Goal: Task Accomplishment & Management: Manage account settings

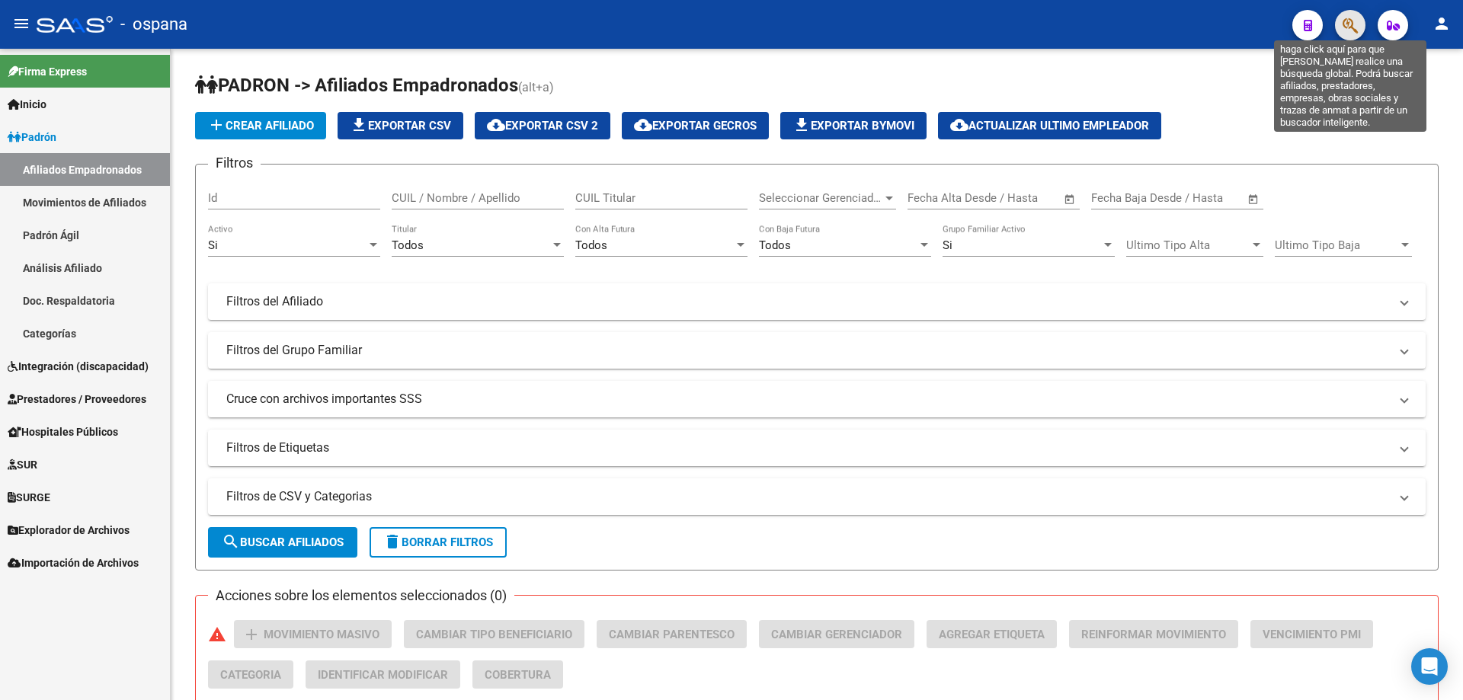
click at [1345, 17] on icon "button" at bounding box center [1350, 26] width 15 height 18
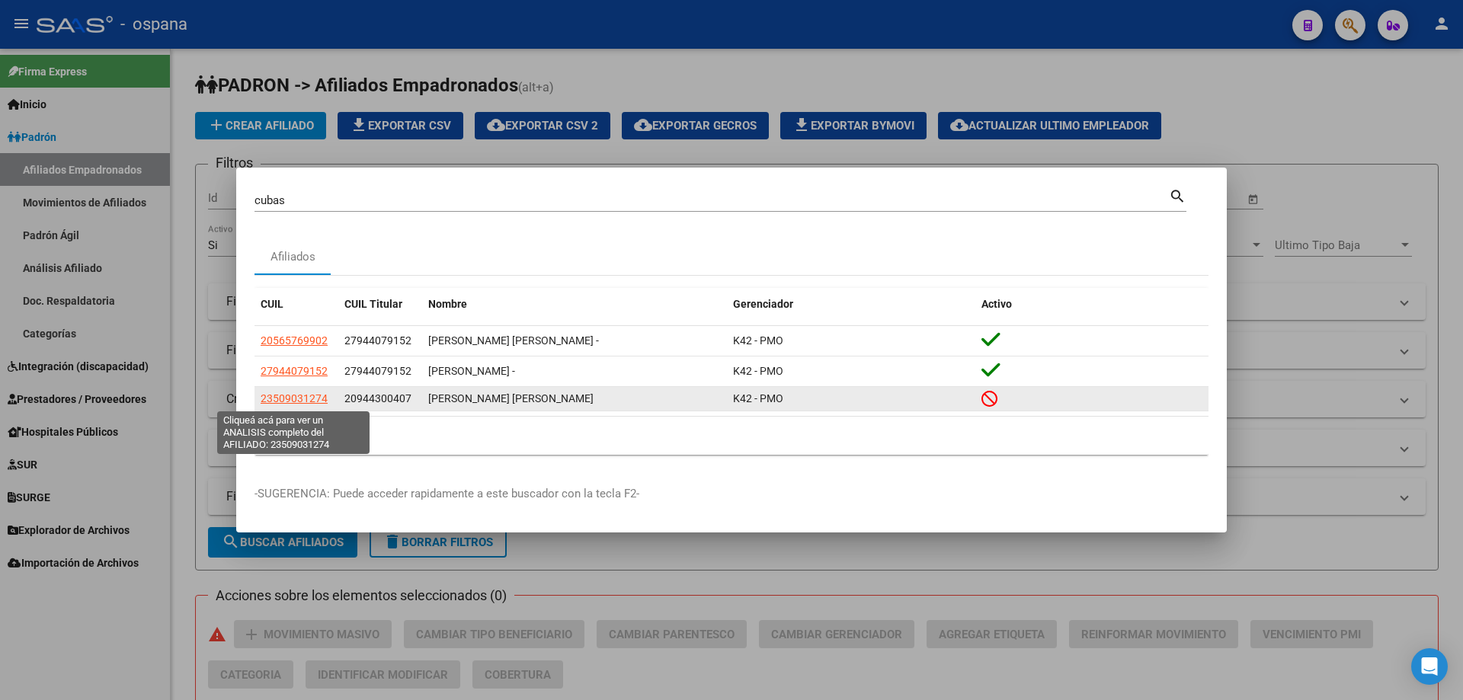
click at [298, 401] on span "23509031274" at bounding box center [294, 398] width 67 height 12
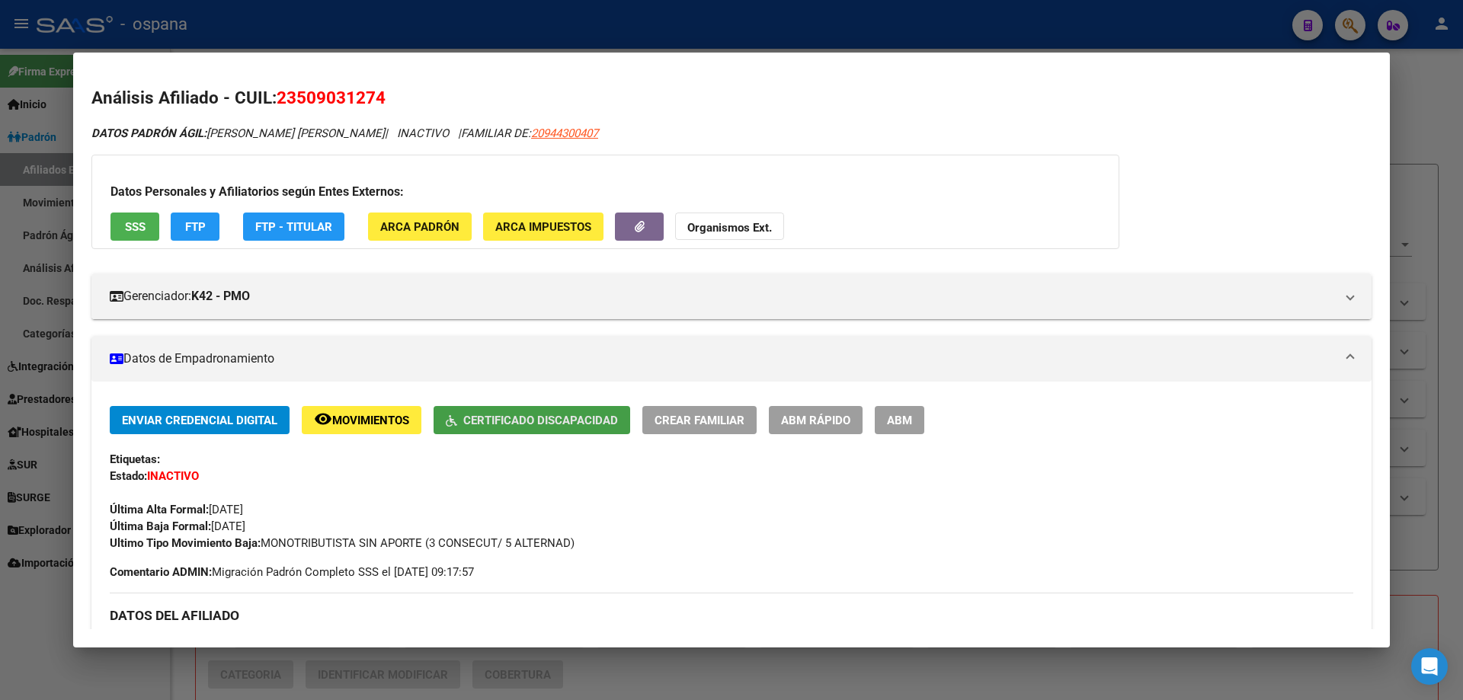
click at [494, 429] on button "Certificado Discapacidad" at bounding box center [532, 420] width 197 height 28
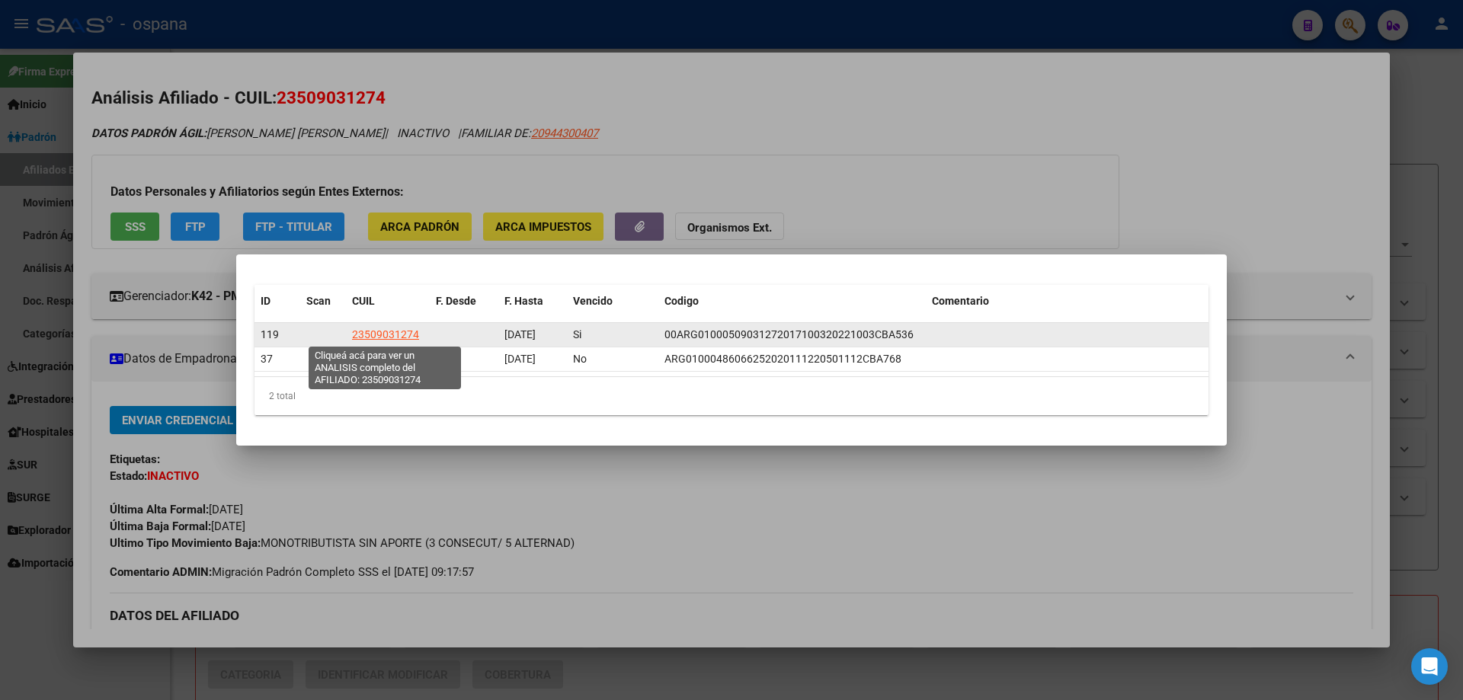
click at [379, 333] on span "23509031274" at bounding box center [385, 334] width 67 height 12
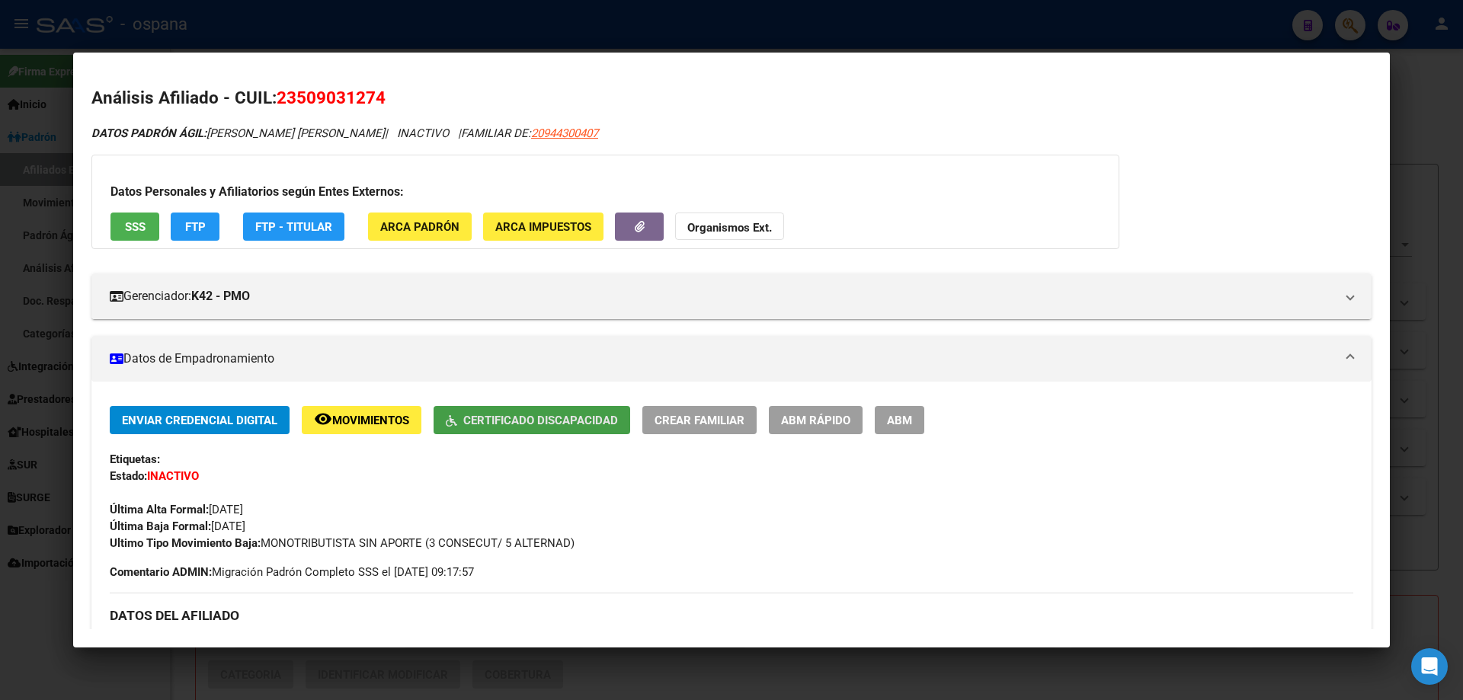
click at [470, 415] on span "Certificado Discapacidad" at bounding box center [540, 421] width 155 height 14
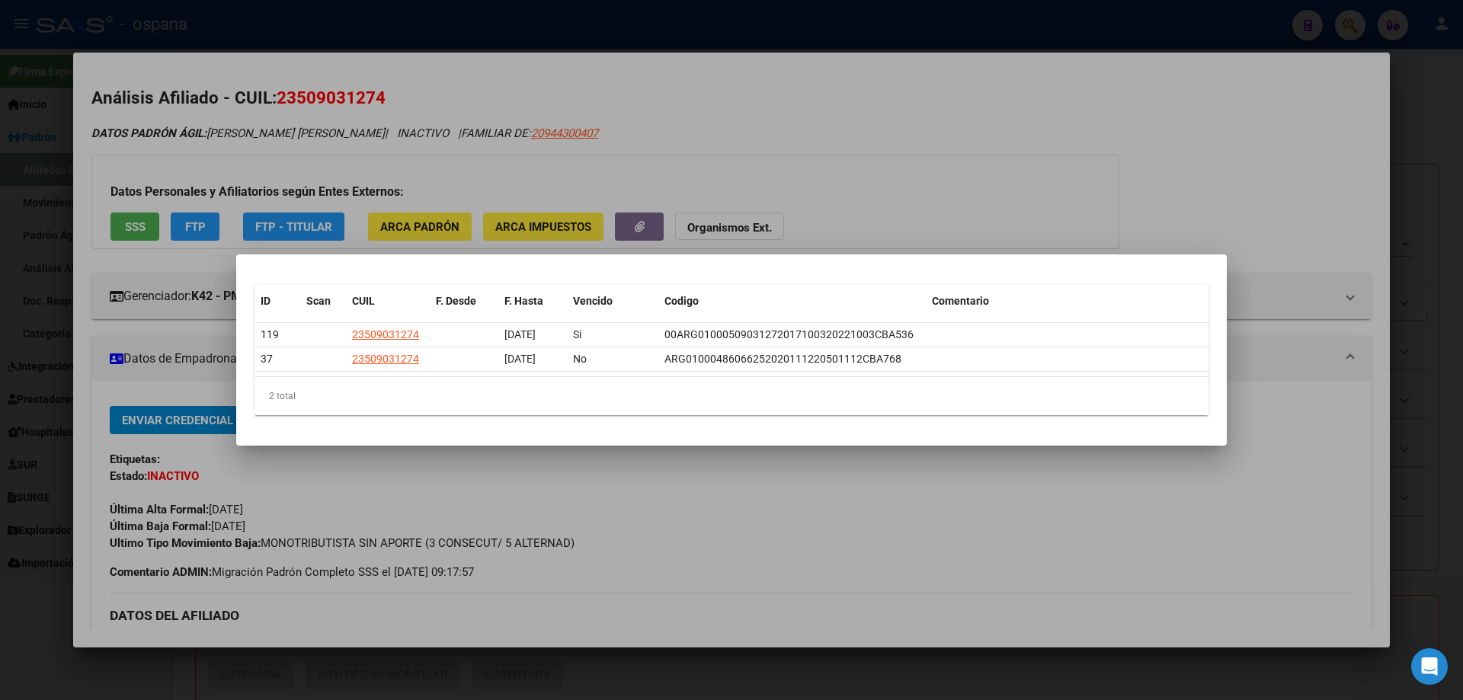
click at [23, 296] on div at bounding box center [731, 350] width 1463 height 700
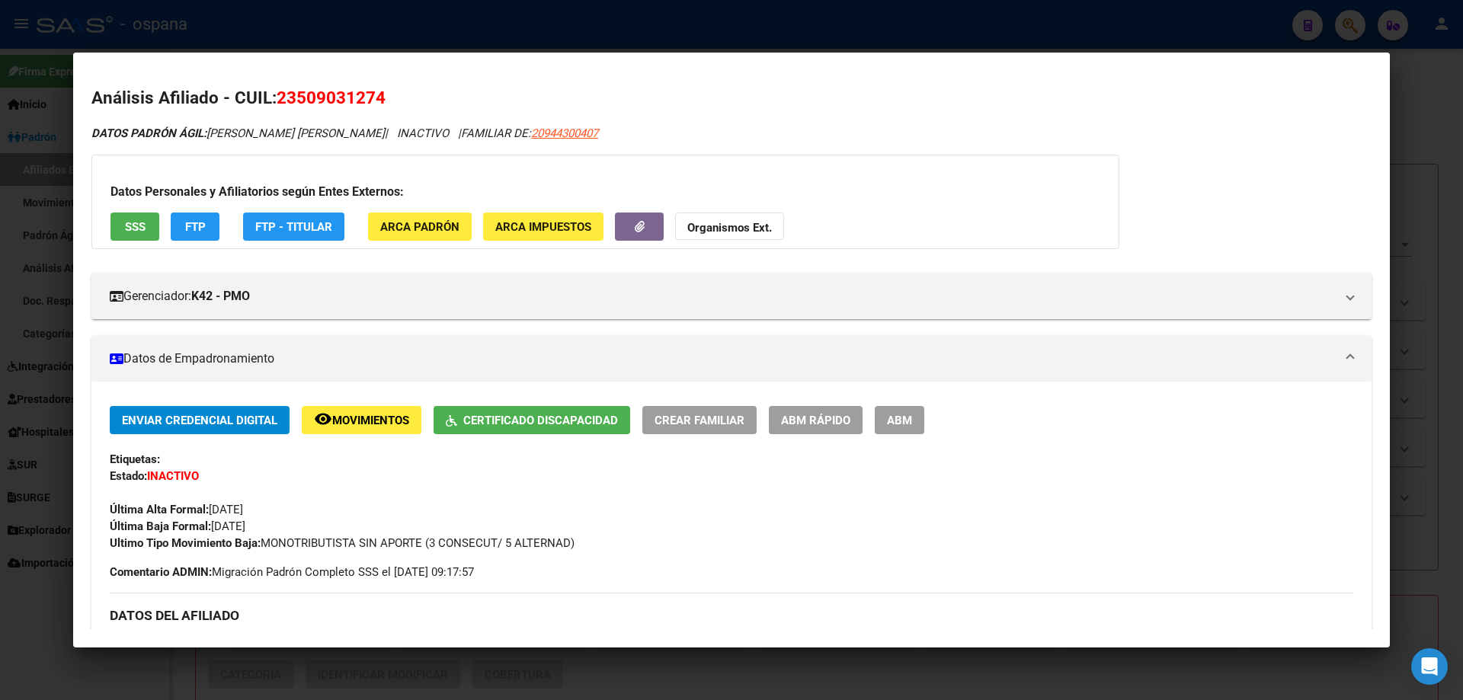
click at [11, 185] on div at bounding box center [731, 350] width 1463 height 700
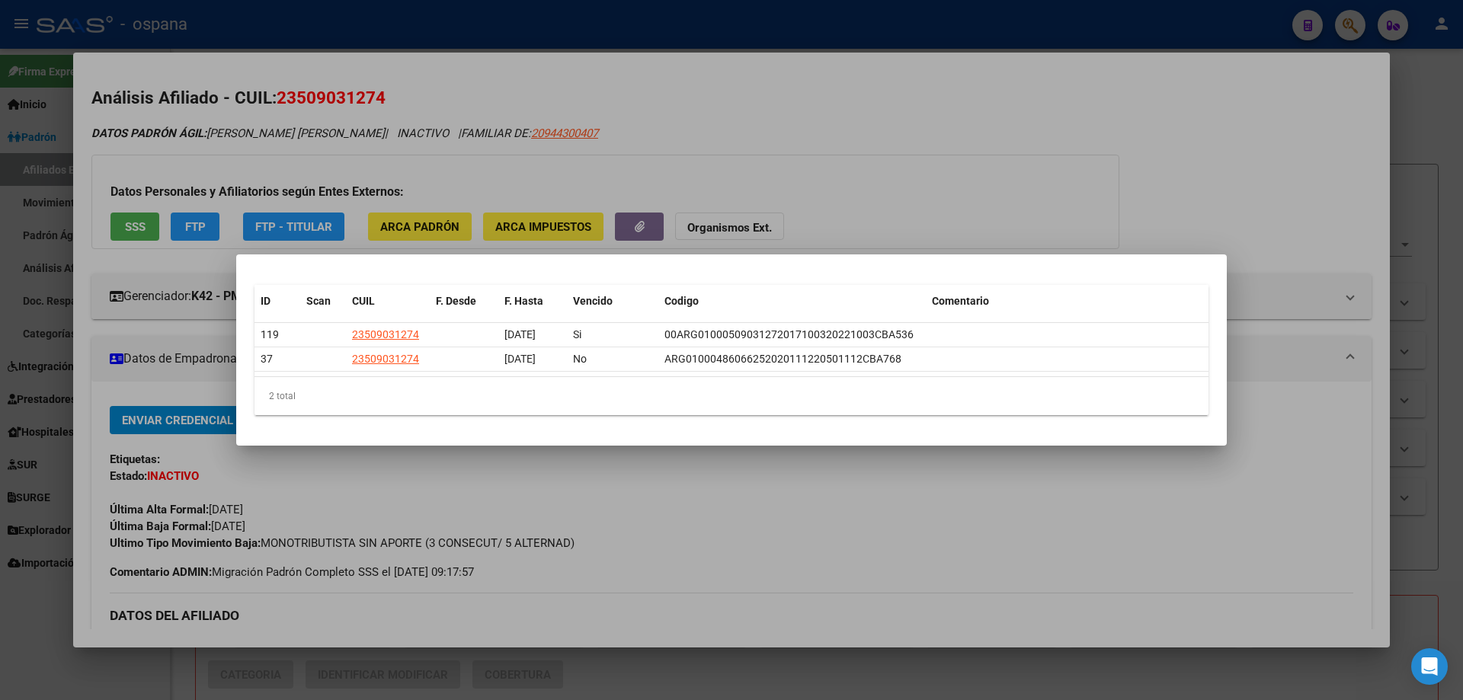
click at [14, 232] on div at bounding box center [731, 350] width 1463 height 700
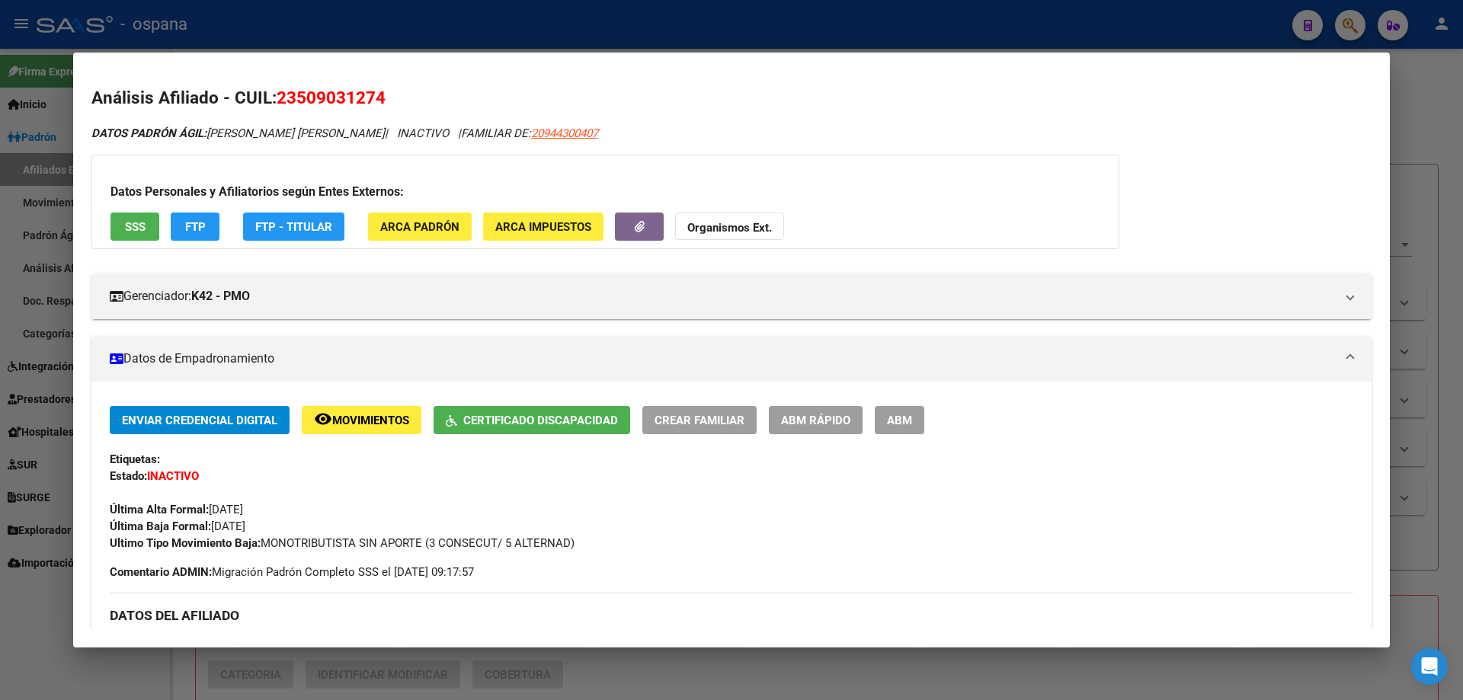
click at [2, 174] on div at bounding box center [731, 350] width 1463 height 700
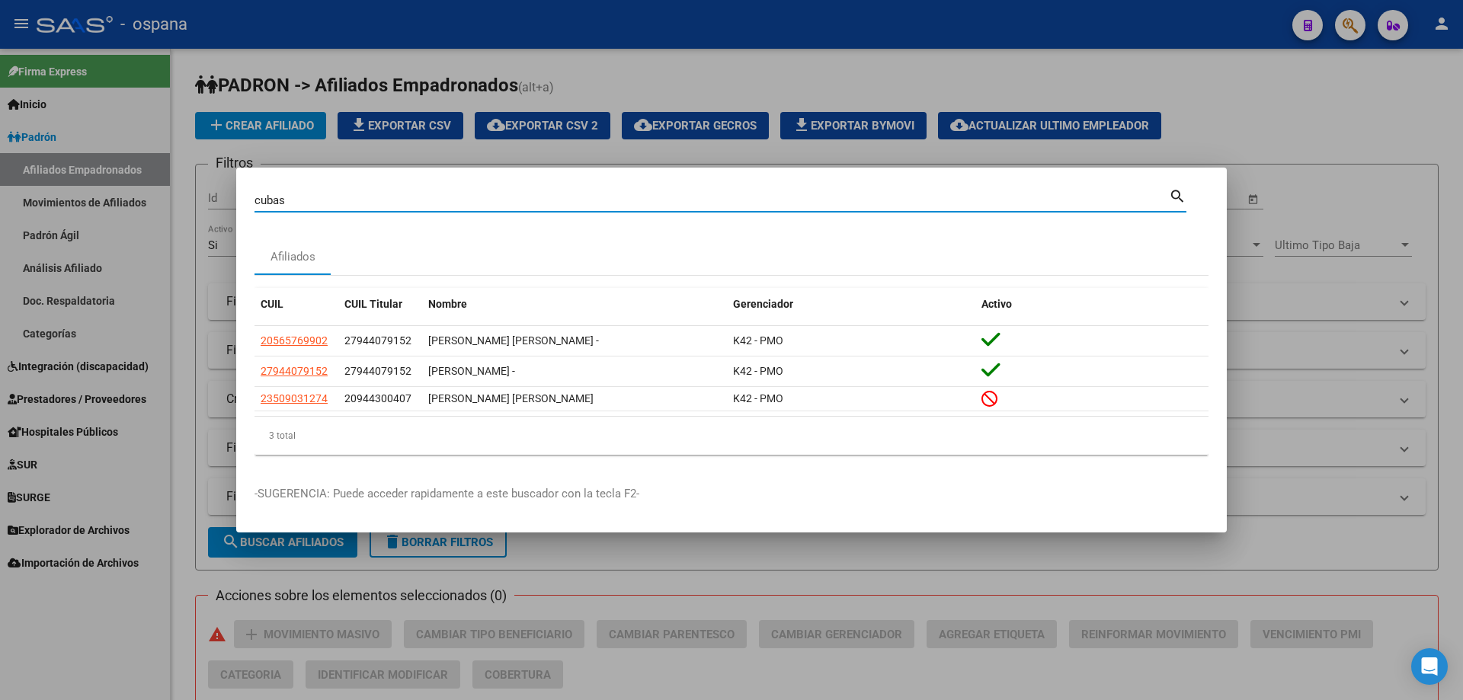
drag, startPoint x: 350, startPoint y: 197, endPoint x: 81, endPoint y: 162, distance: 271.4
click at [81, 162] on div "cubas Buscar (apellido, dni, cuil, nro traspaso, cuit, obra social) search Afil…" at bounding box center [731, 350] width 1463 height 700
paste input "20944300407"
type input "20944300407"
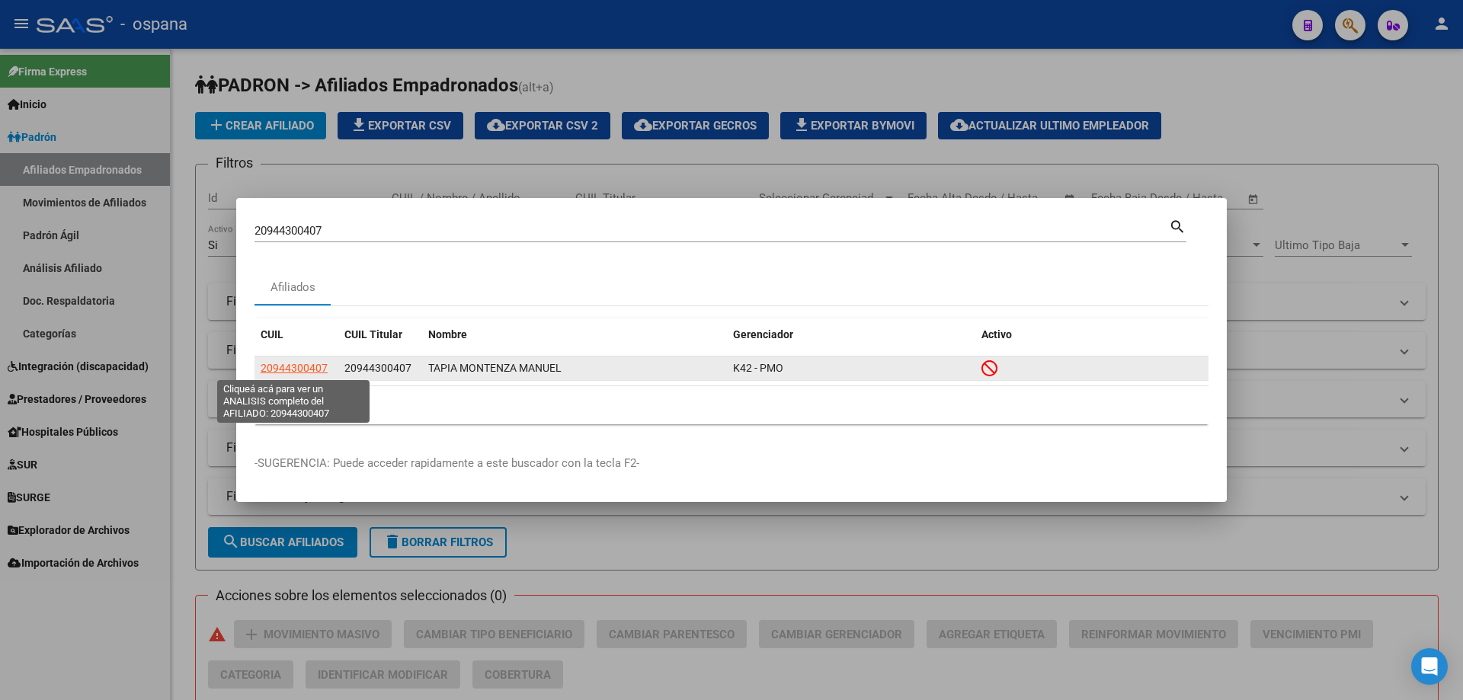
click at [279, 365] on span "20944300407" at bounding box center [294, 368] width 67 height 12
type textarea "20944300407"
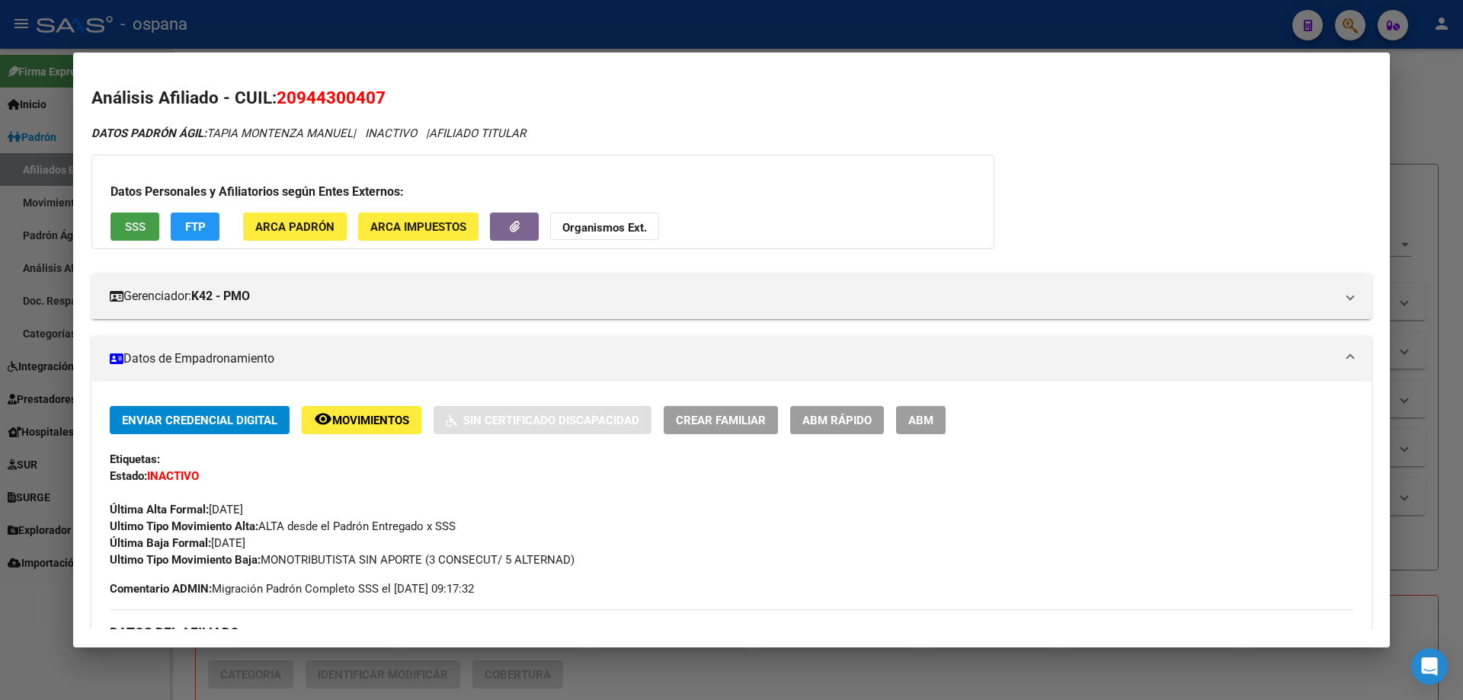
click at [146, 232] on button "SSS" at bounding box center [134, 227] width 49 height 28
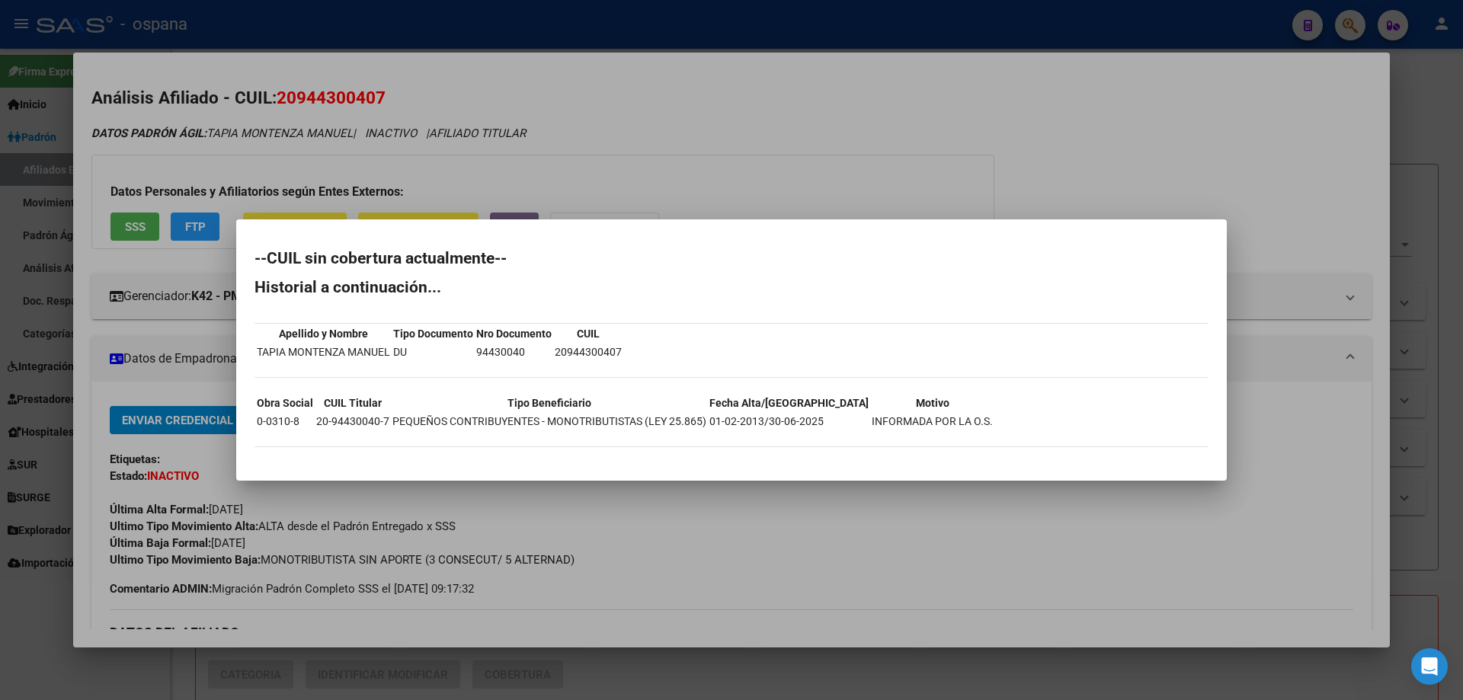
click at [116, 183] on div at bounding box center [731, 350] width 1463 height 700
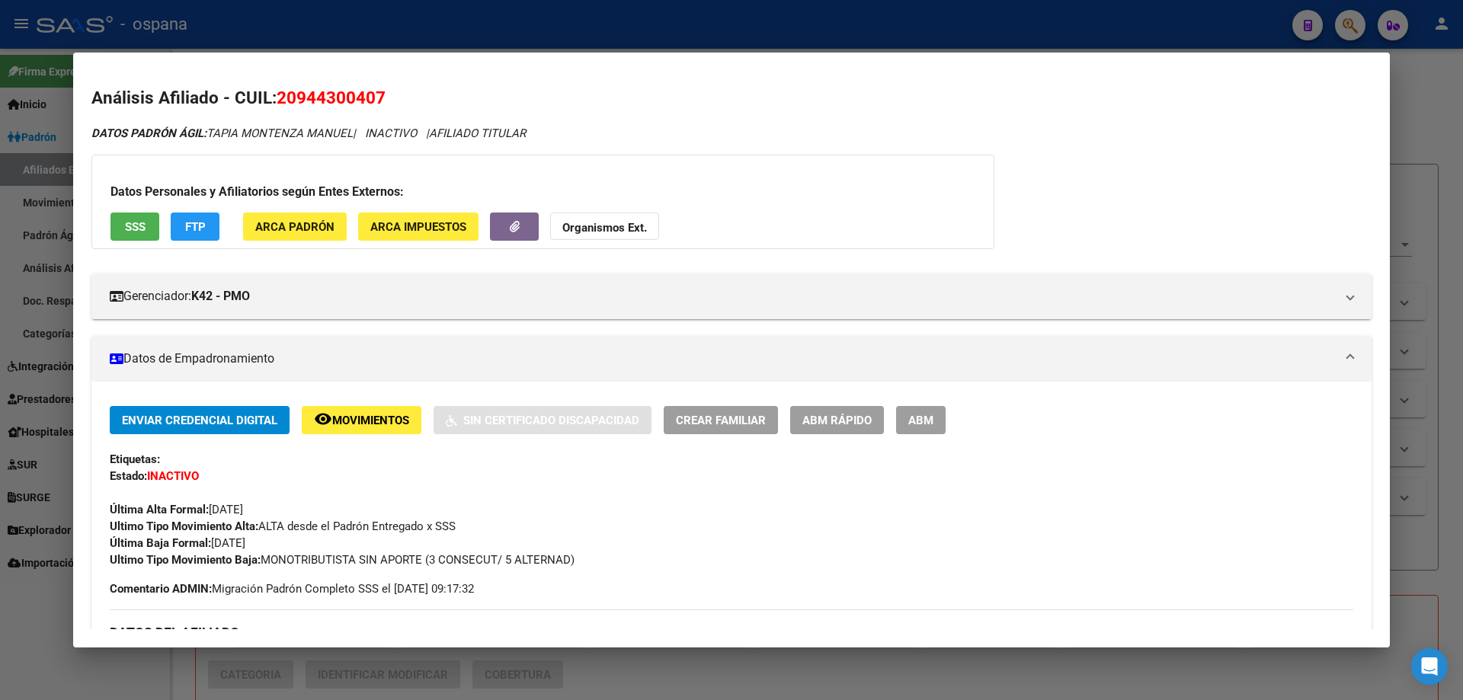
click at [0, 399] on div at bounding box center [731, 350] width 1463 height 700
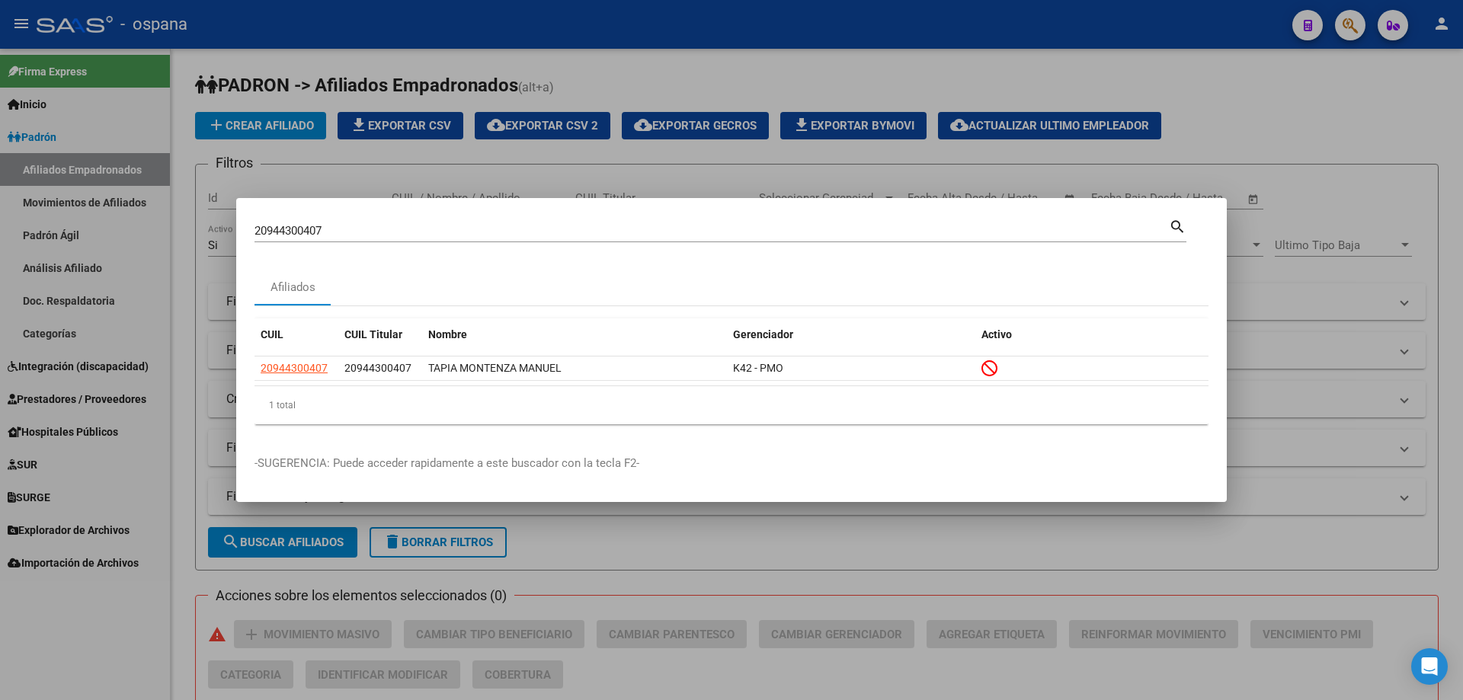
click at [341, 235] on input "20944300407" at bounding box center [711, 231] width 914 height 14
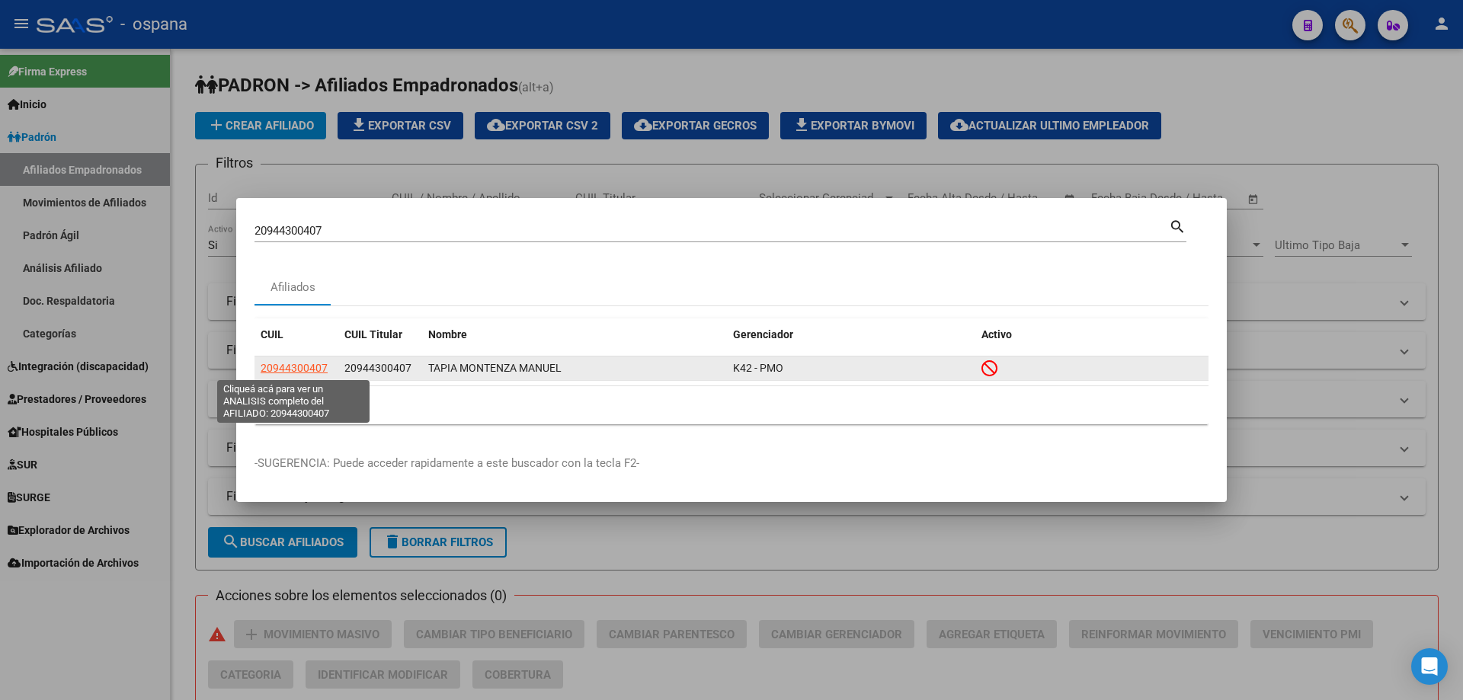
click at [299, 365] on span "20944300407" at bounding box center [294, 368] width 67 height 12
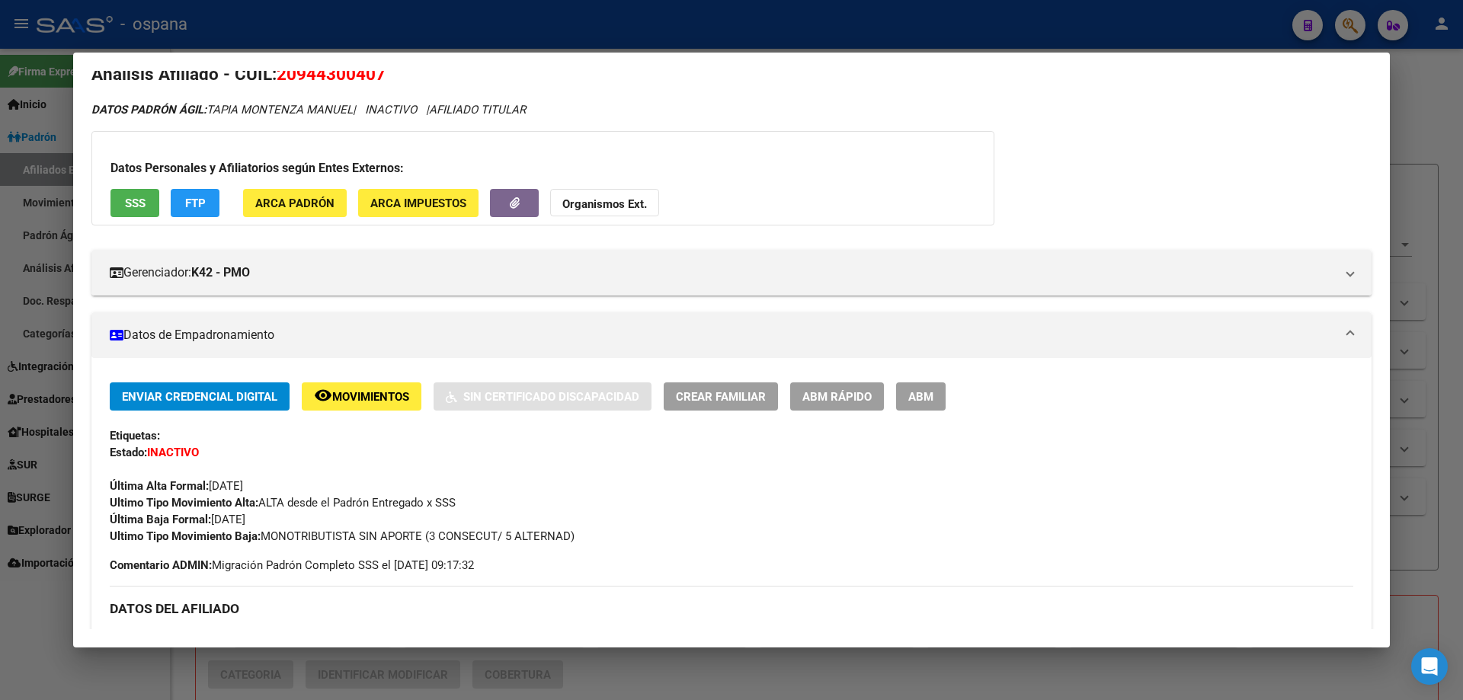
scroll to position [23, 0]
click at [815, 394] on span "ABM Rápido" at bounding box center [836, 398] width 69 height 14
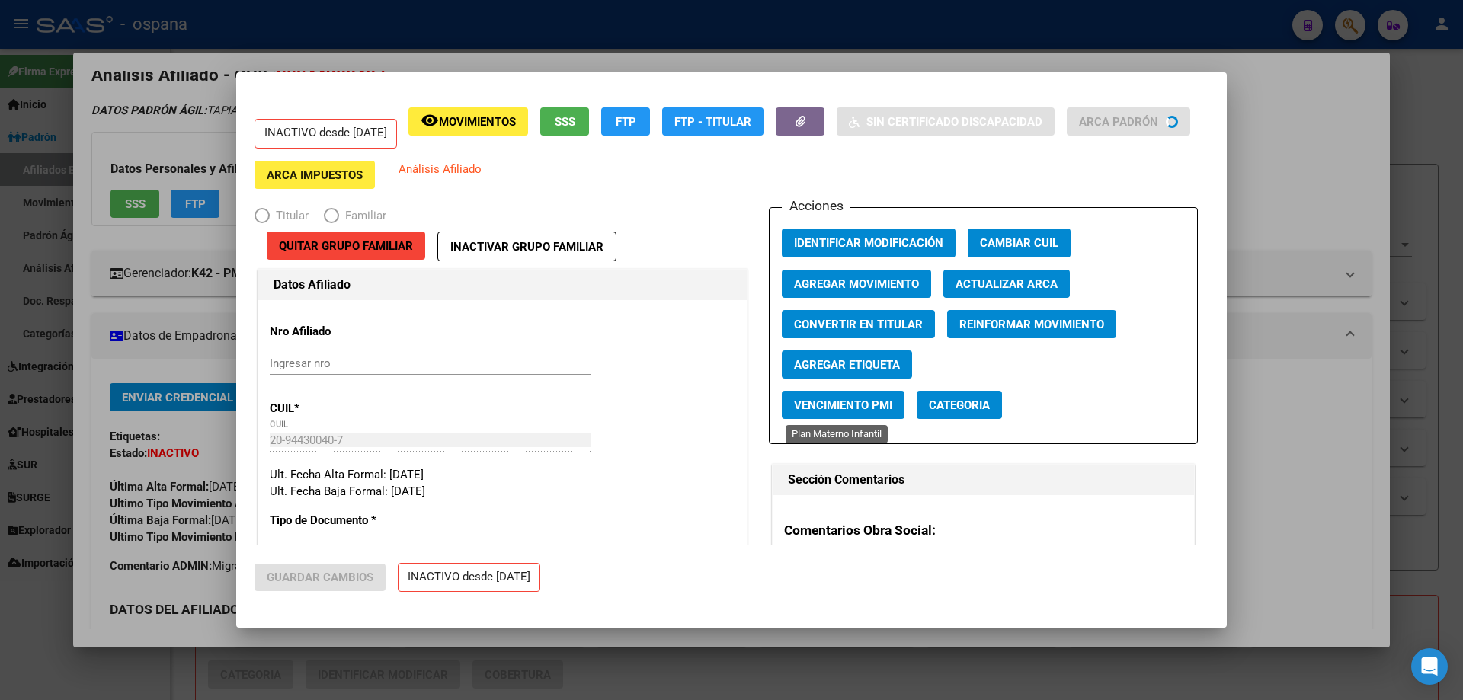
radio input "true"
type input "20-94430040-7"
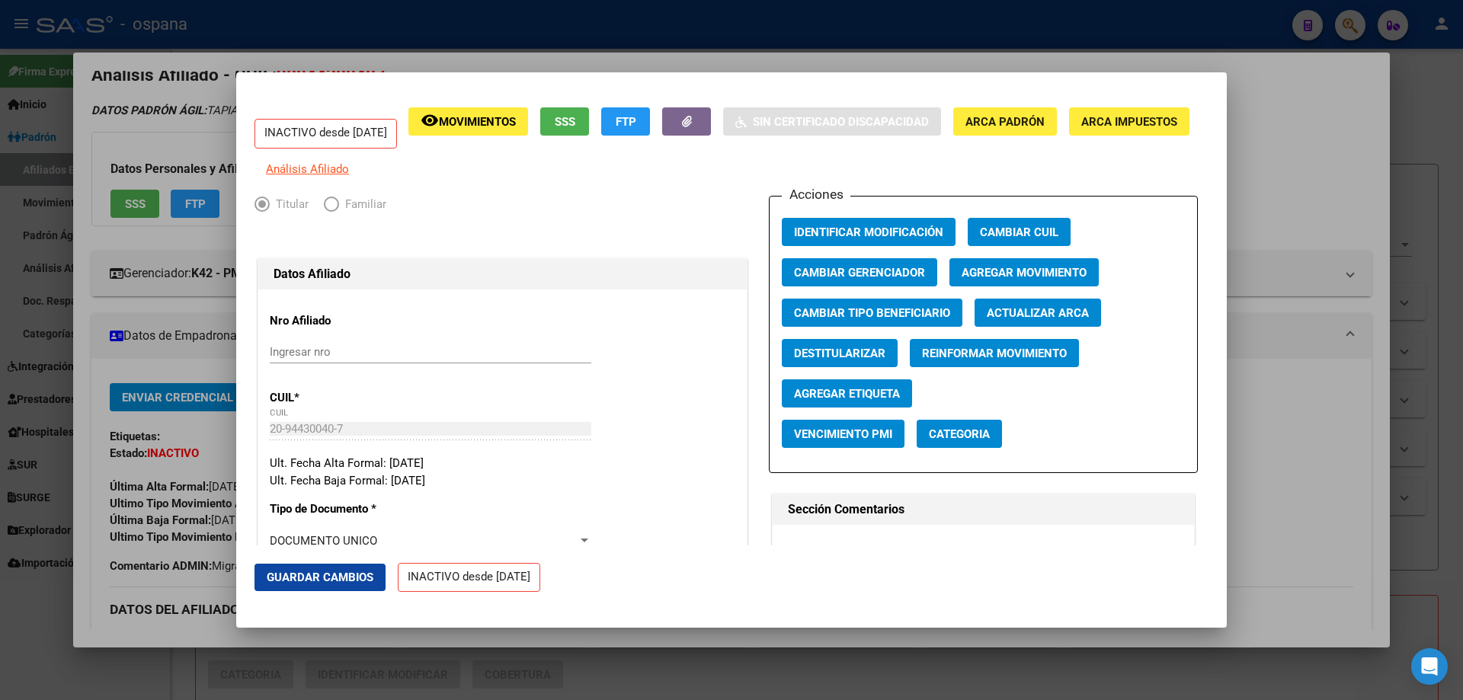
click at [991, 280] on span "Agregar Movimiento" at bounding box center [1024, 273] width 125 height 14
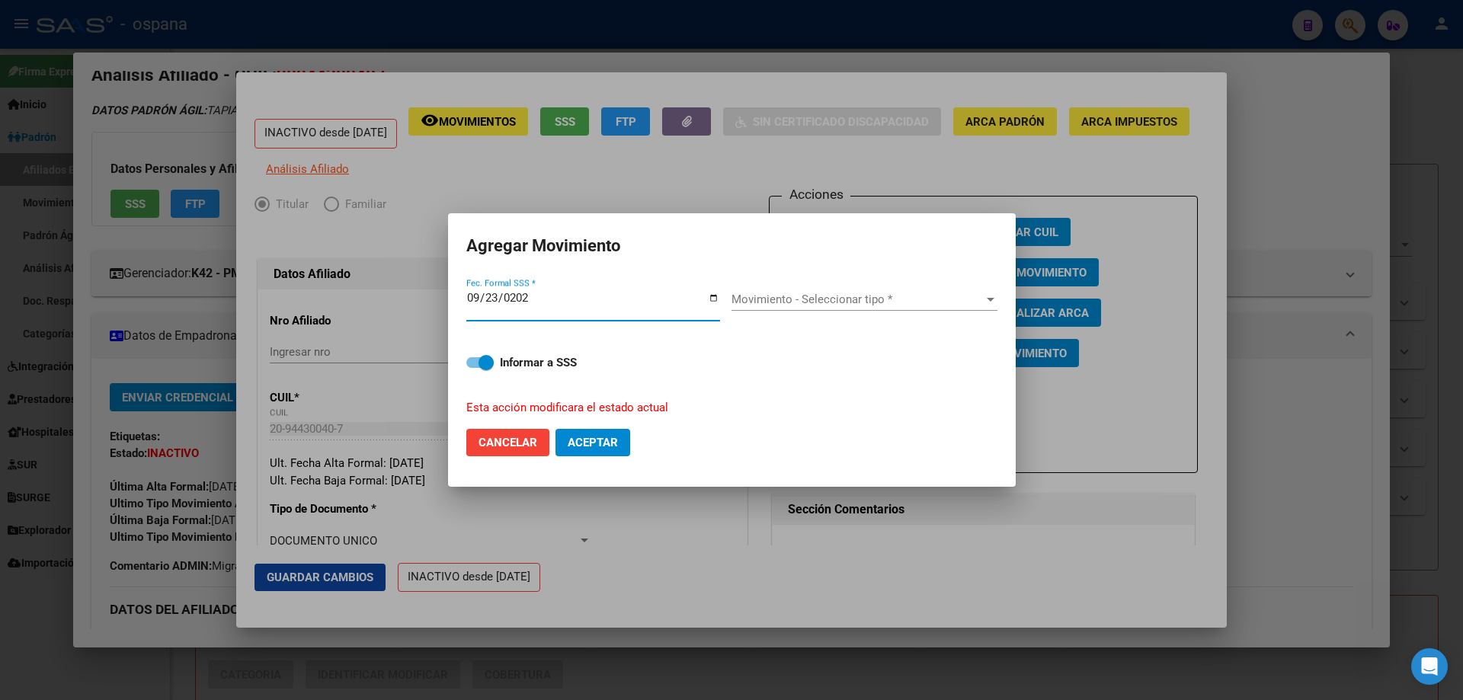
type input "[DATE]"
click at [799, 296] on span "Movimiento - Seleccionar tipo *" at bounding box center [857, 300] width 252 height 14
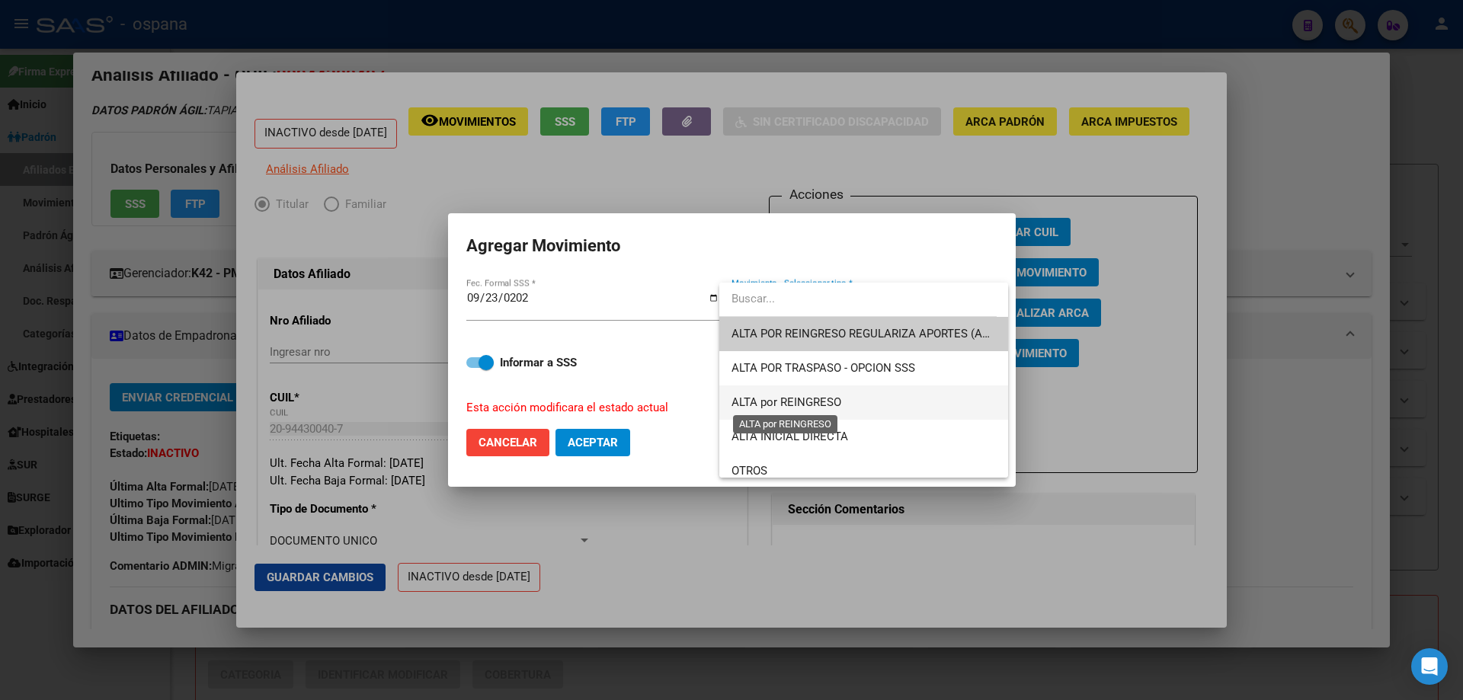
click at [827, 406] on span "ALTA por REINGRESO" at bounding box center [786, 402] width 110 height 14
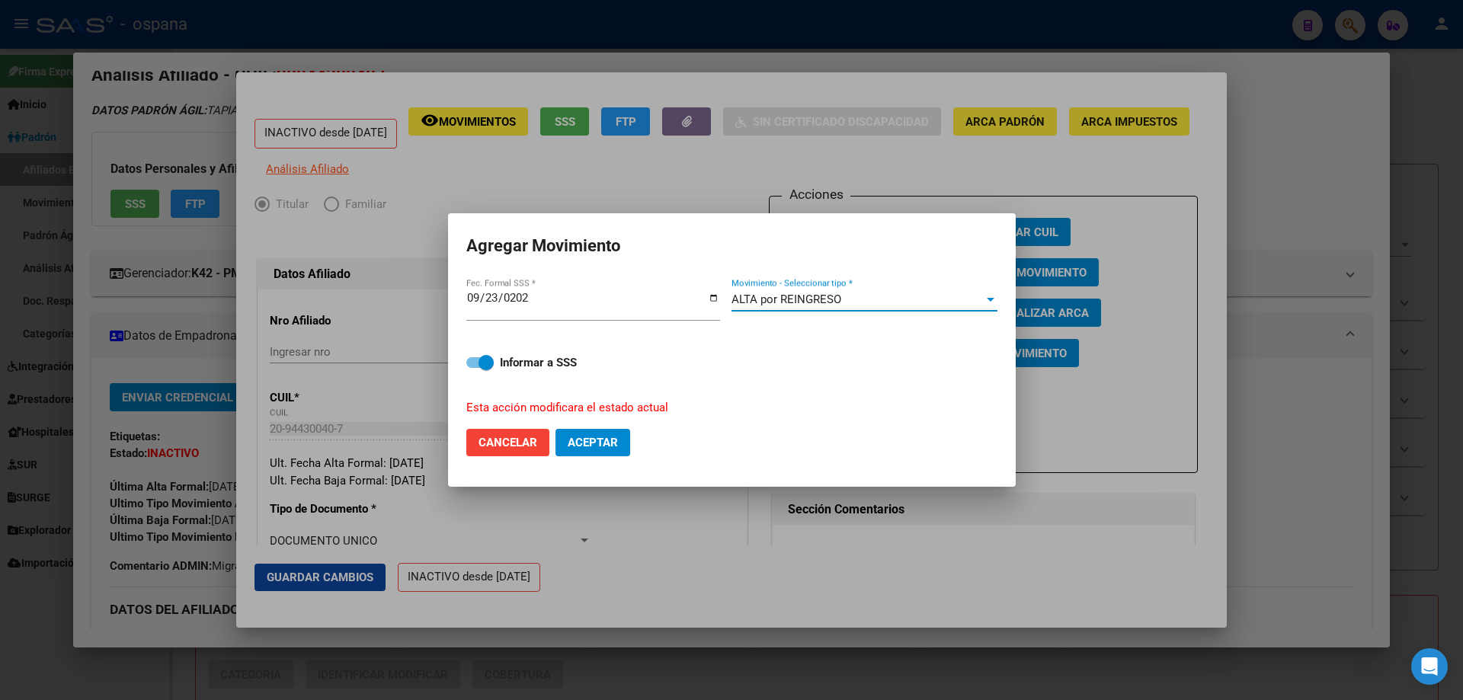
click at [584, 438] on span "Aceptar" at bounding box center [593, 443] width 50 height 14
checkbox input "false"
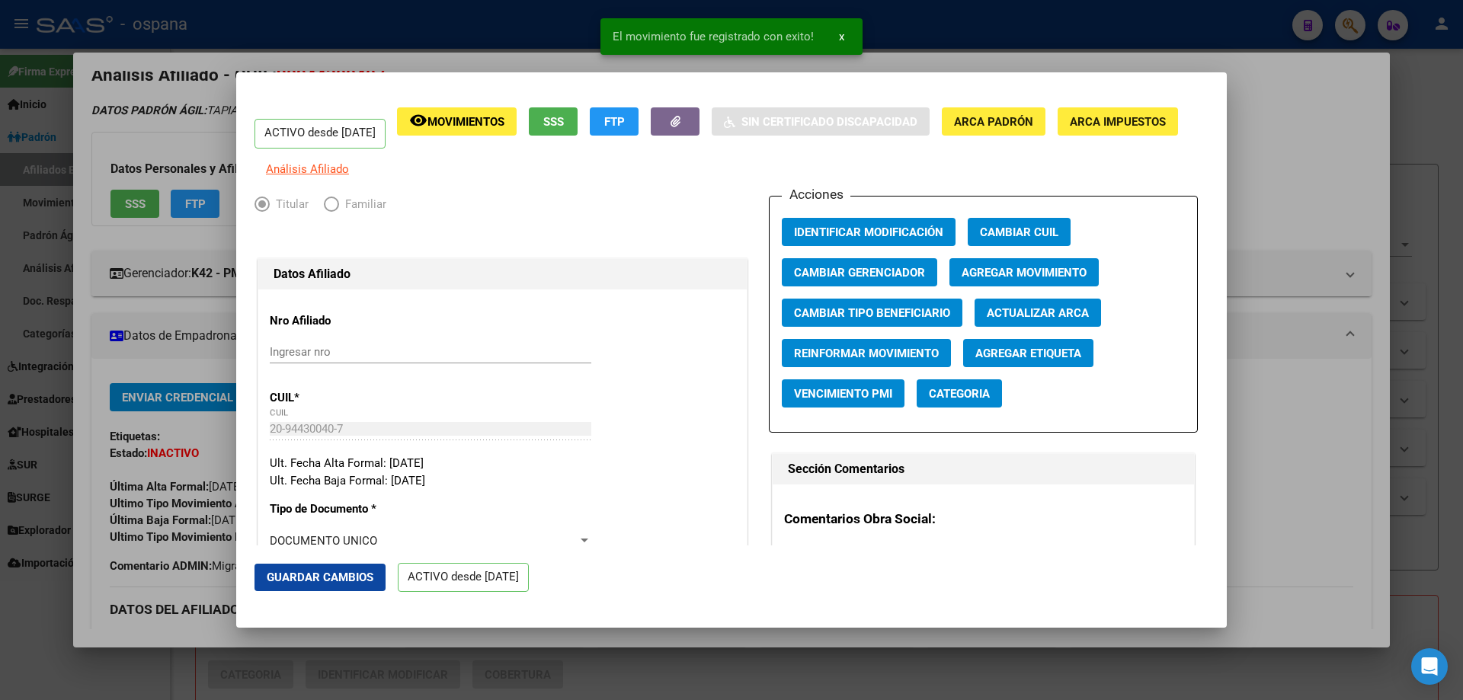
click at [1452, 357] on div at bounding box center [731, 350] width 1463 height 700
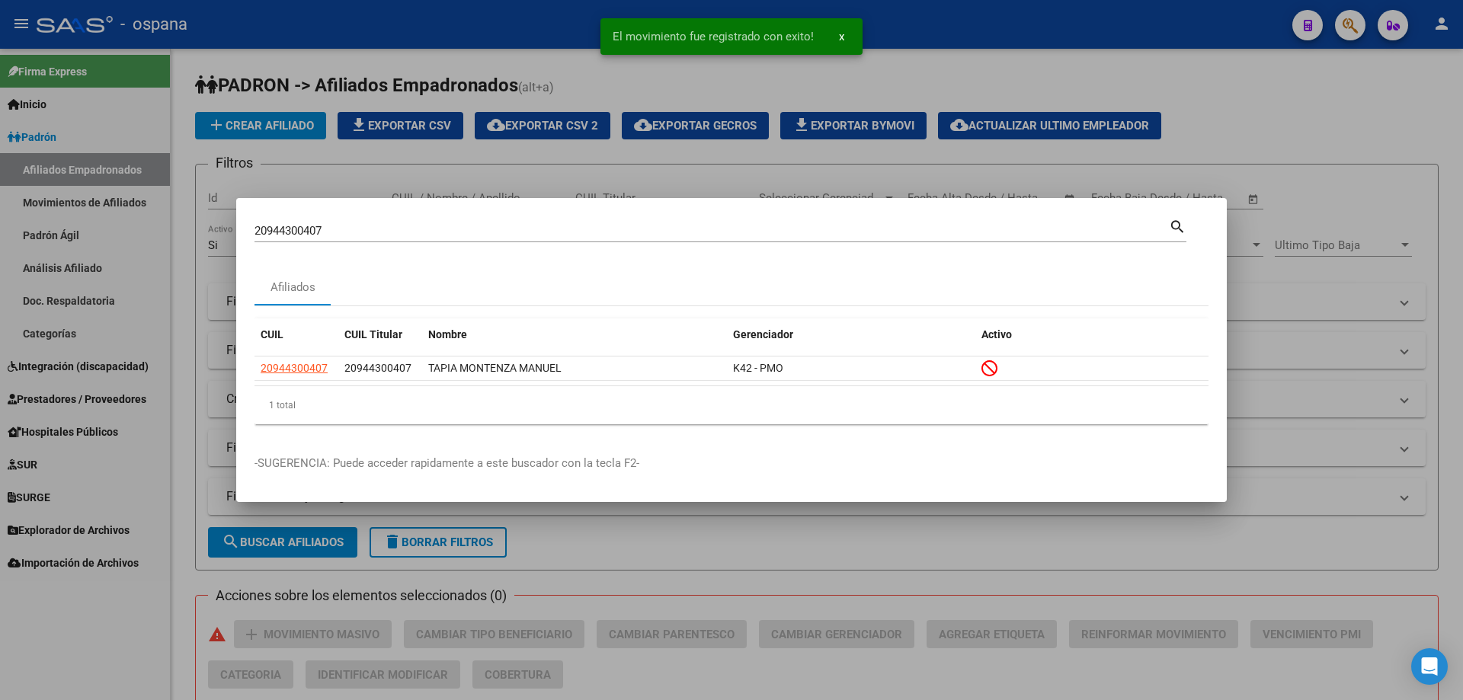
click at [619, 236] on input "20944300407" at bounding box center [711, 231] width 914 height 14
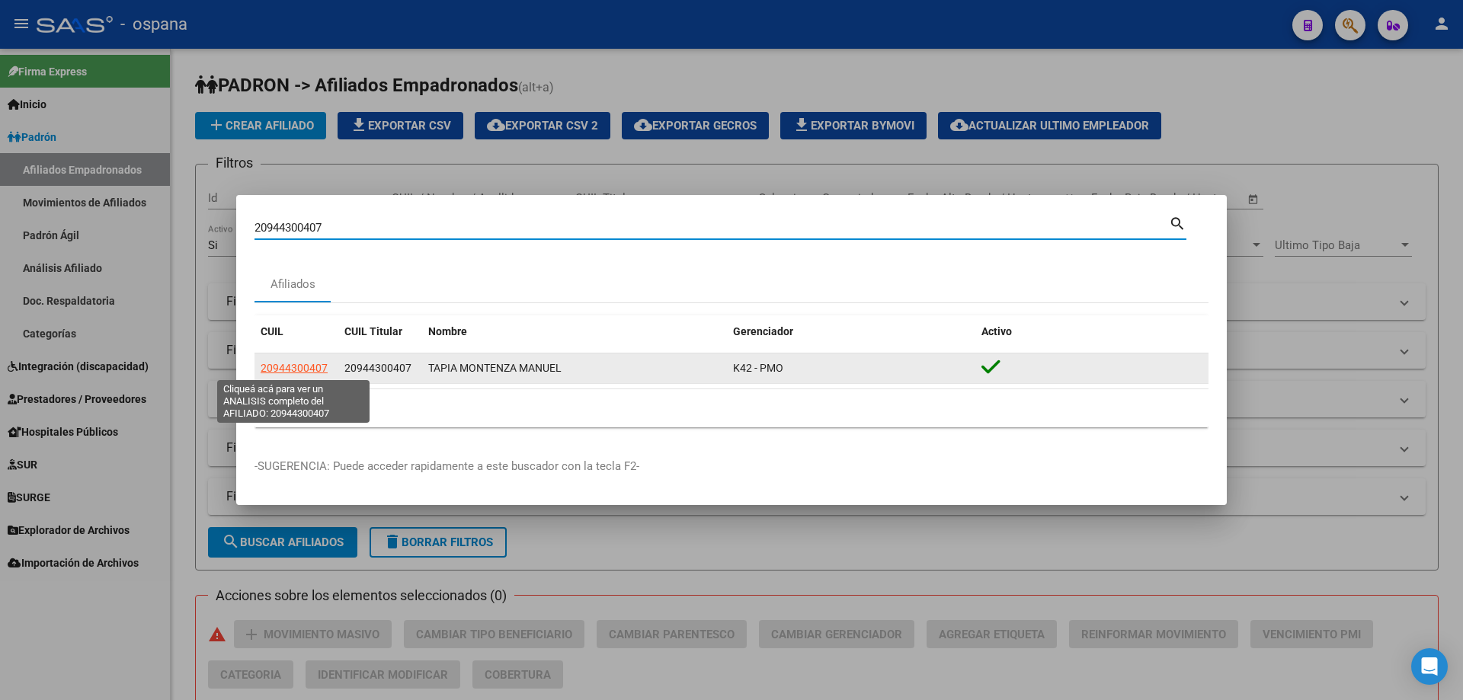
click at [305, 367] on span "20944300407" at bounding box center [294, 368] width 67 height 12
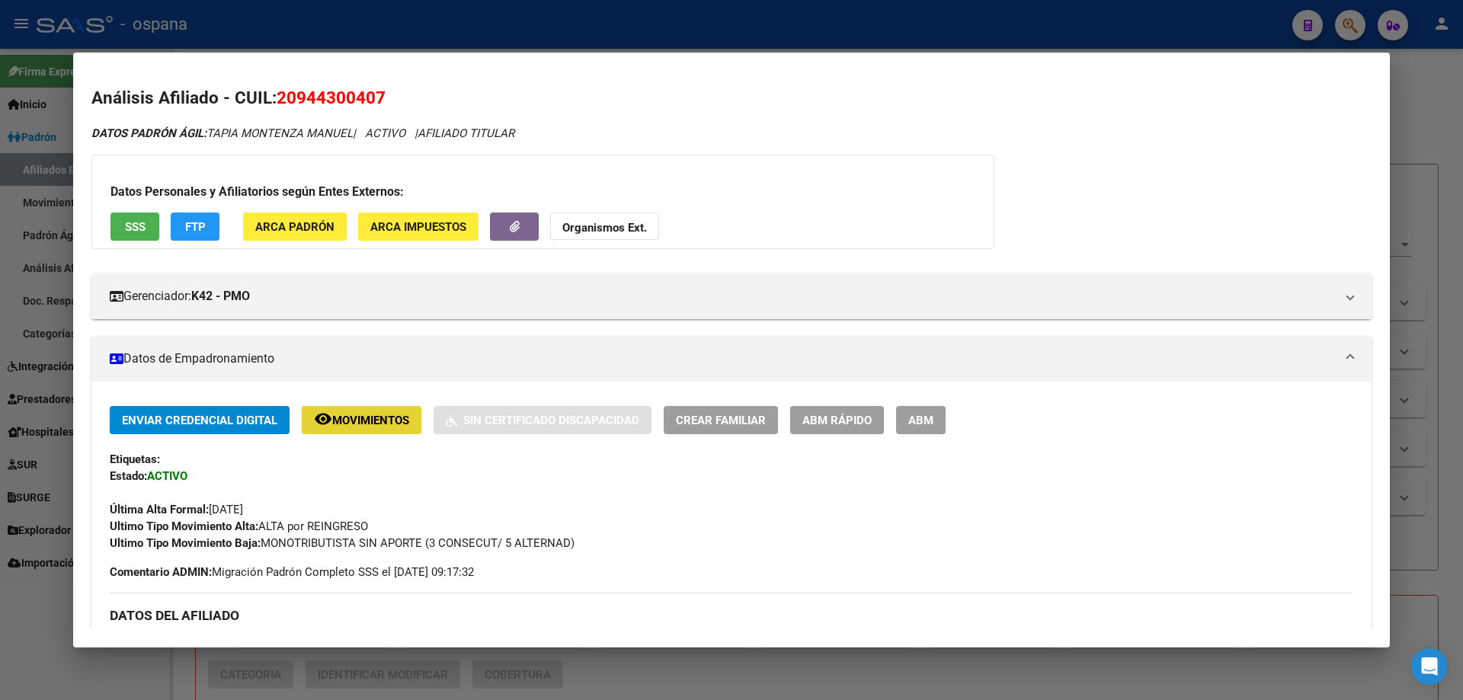
click at [366, 420] on span "Movimientos" at bounding box center [370, 421] width 77 height 14
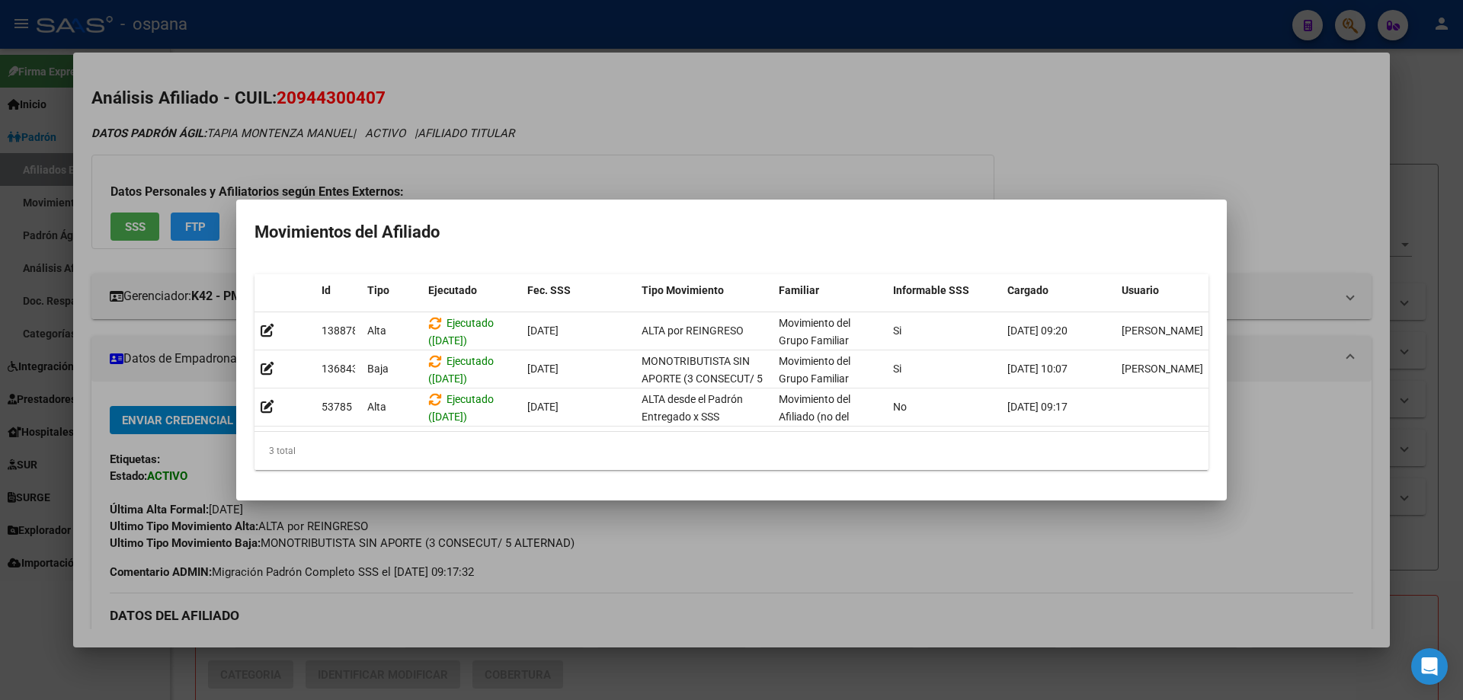
click at [310, 165] on div at bounding box center [731, 350] width 1463 height 700
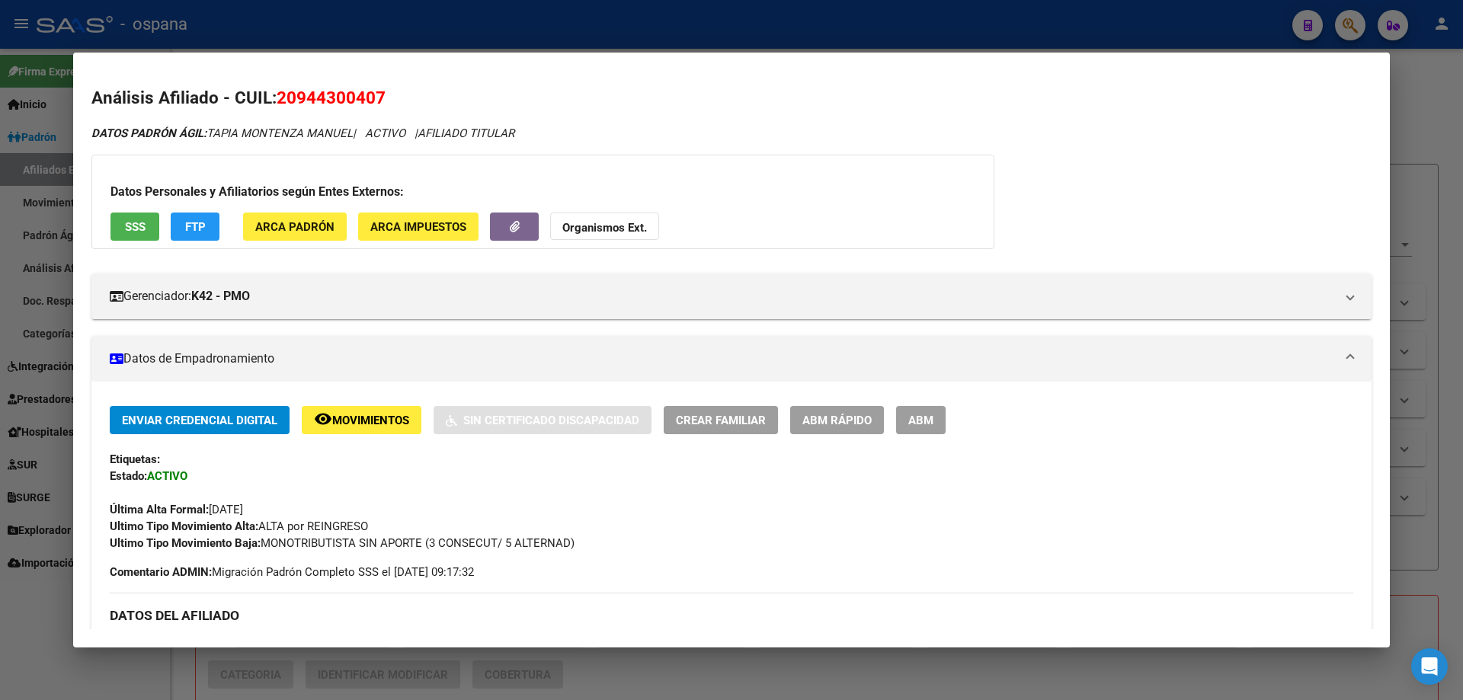
click at [194, 234] on button "FTP" at bounding box center [195, 227] width 49 height 28
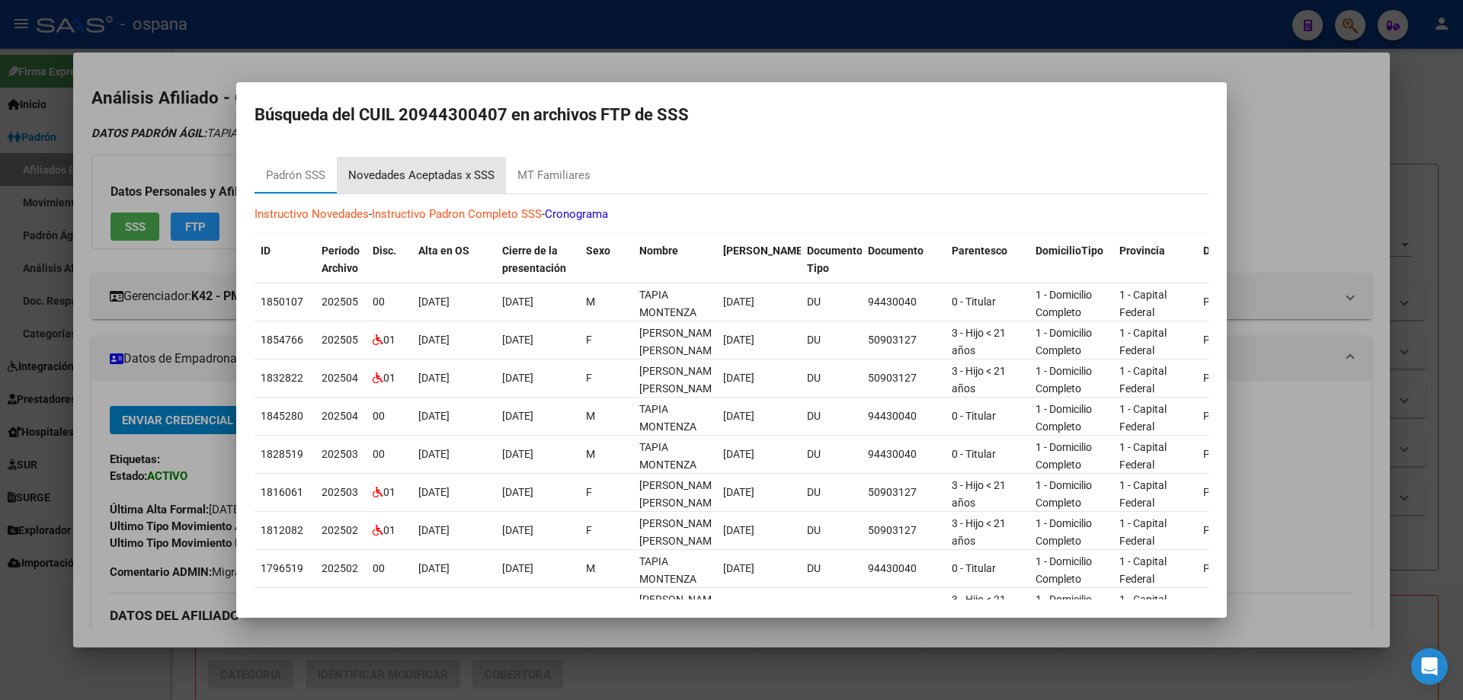
click at [434, 175] on div "Novedades Aceptadas x SSS" at bounding box center [421, 176] width 146 height 18
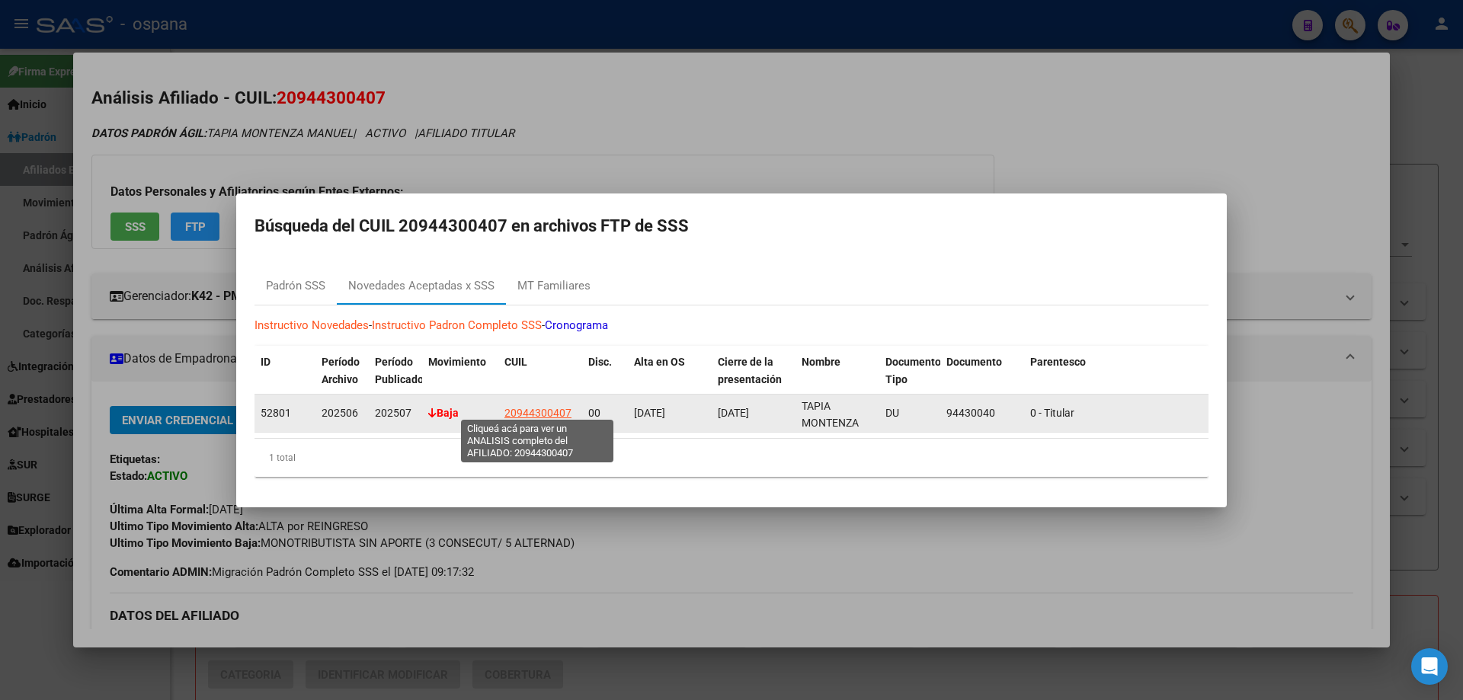
click at [537, 407] on span "20944300407" at bounding box center [537, 413] width 67 height 12
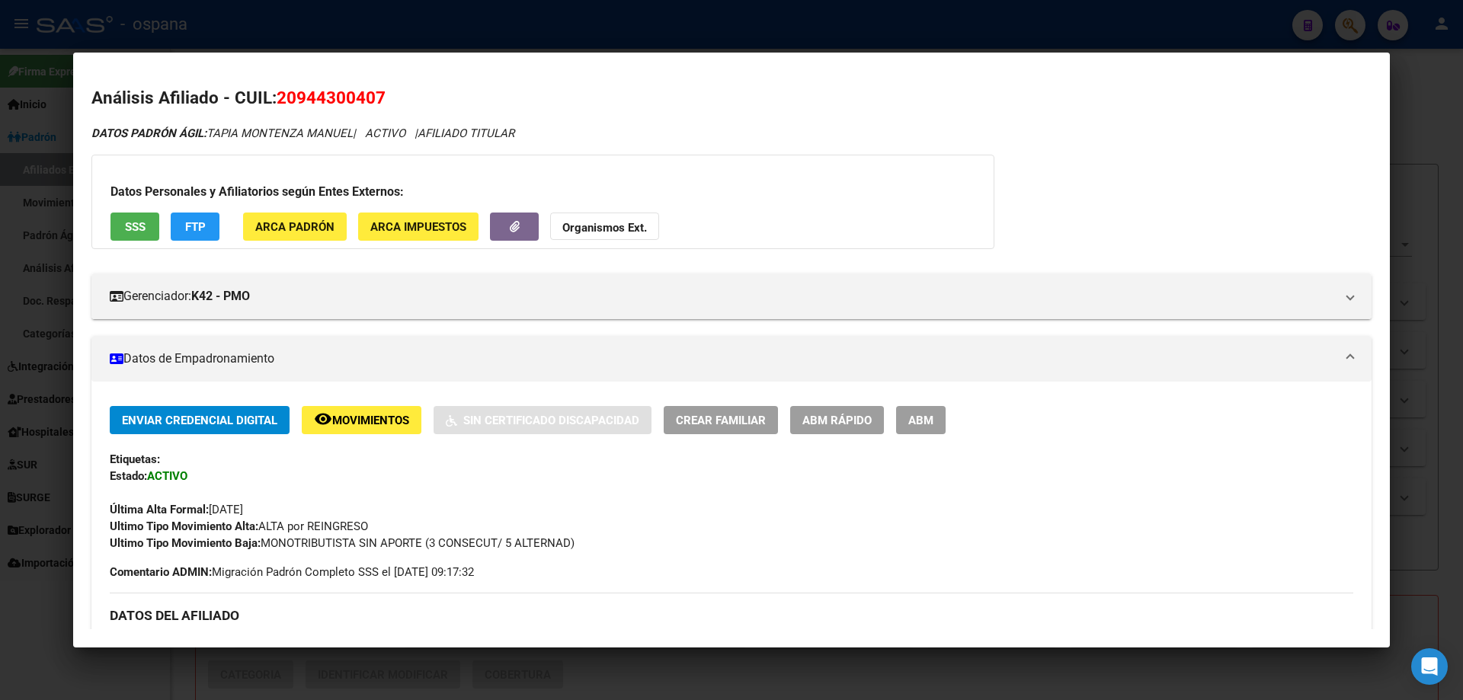
click at [131, 221] on span "SSS" at bounding box center [135, 227] width 21 height 14
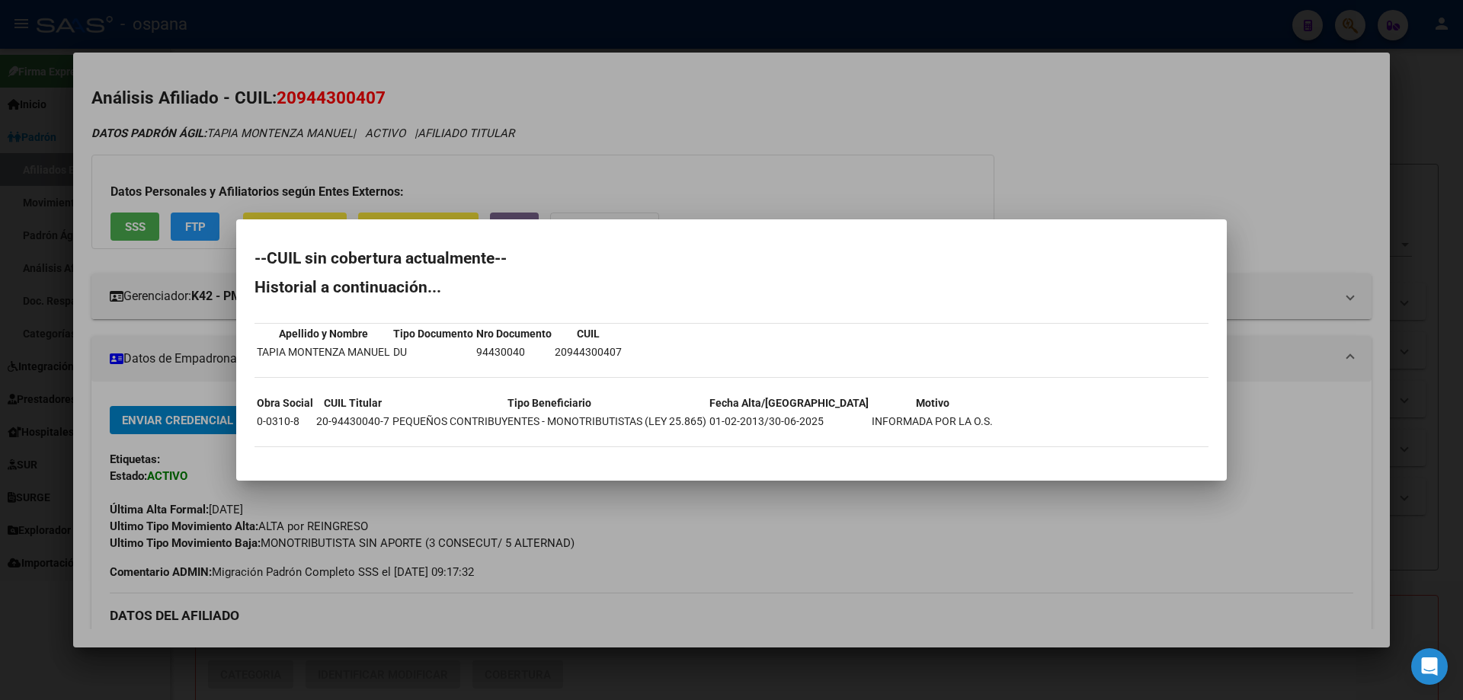
click at [56, 222] on div at bounding box center [731, 350] width 1463 height 700
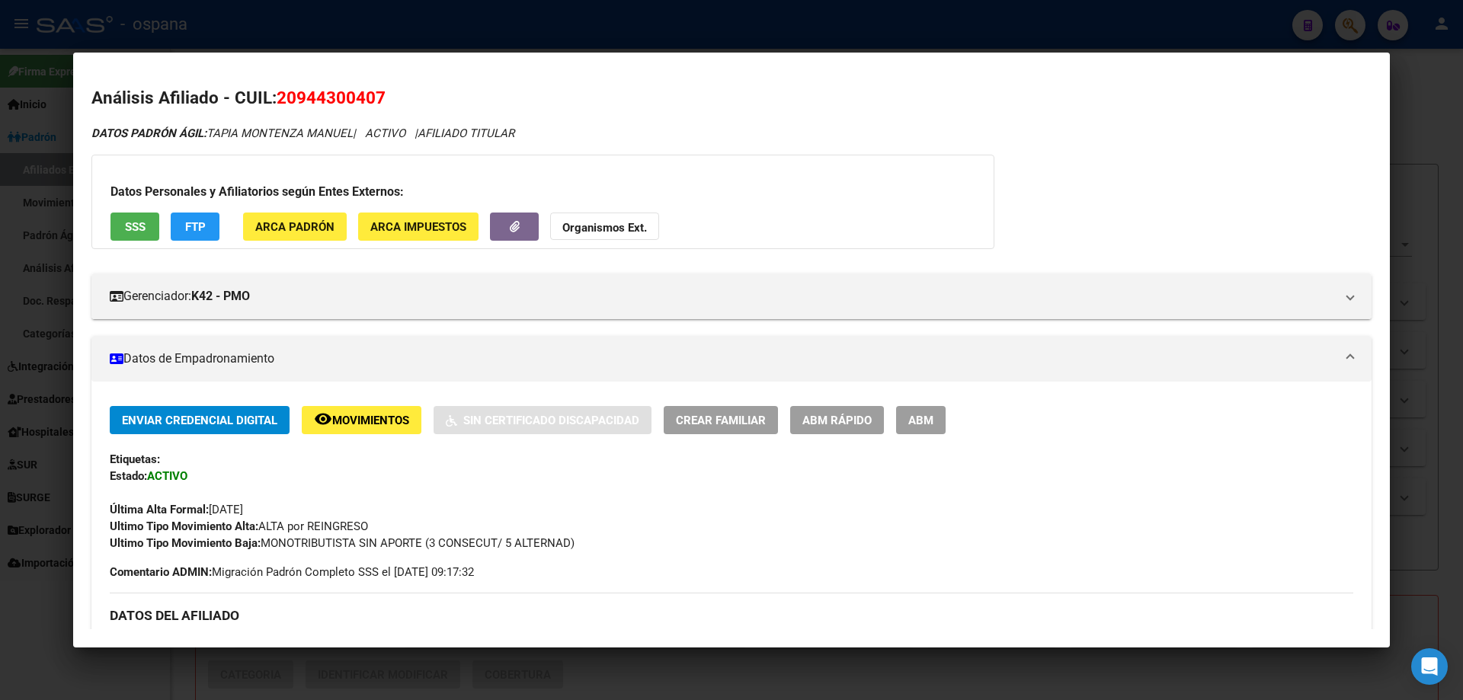
click at [56, 222] on div at bounding box center [731, 350] width 1463 height 700
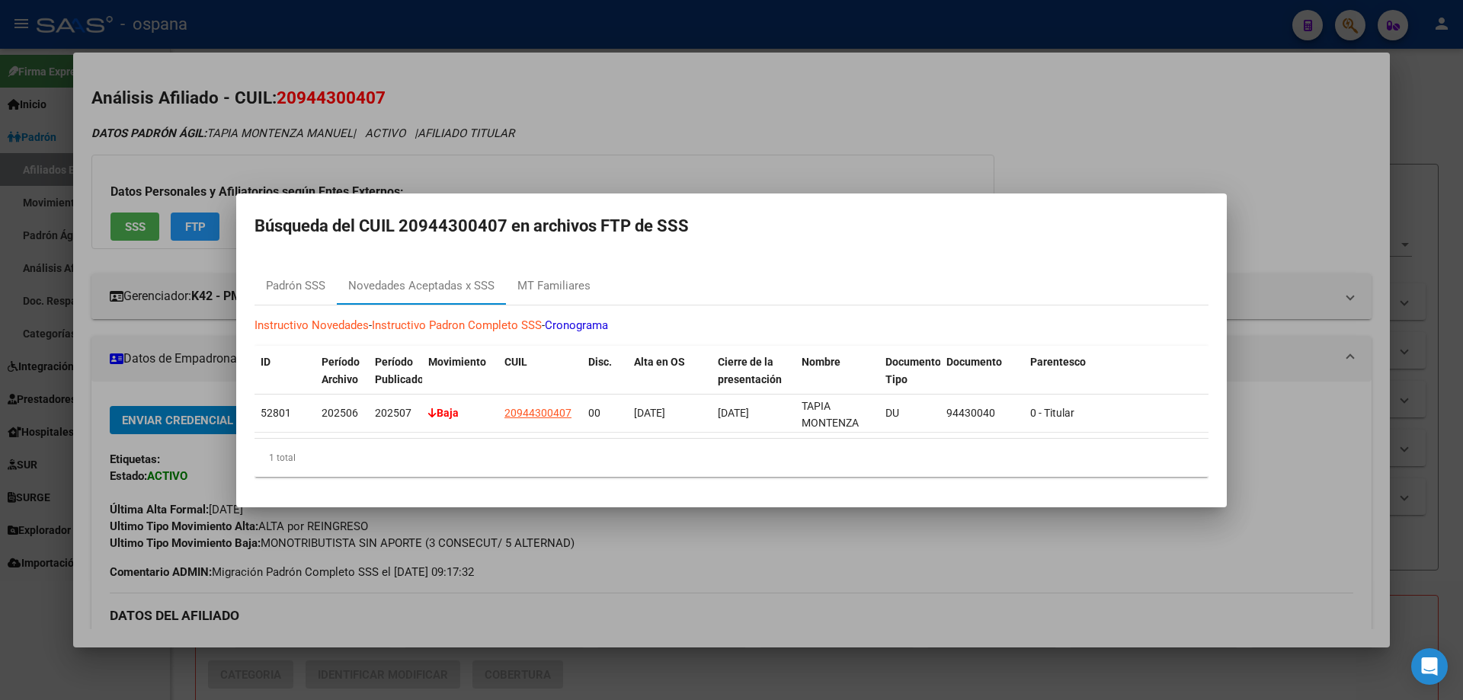
click at [0, 175] on div at bounding box center [731, 350] width 1463 height 700
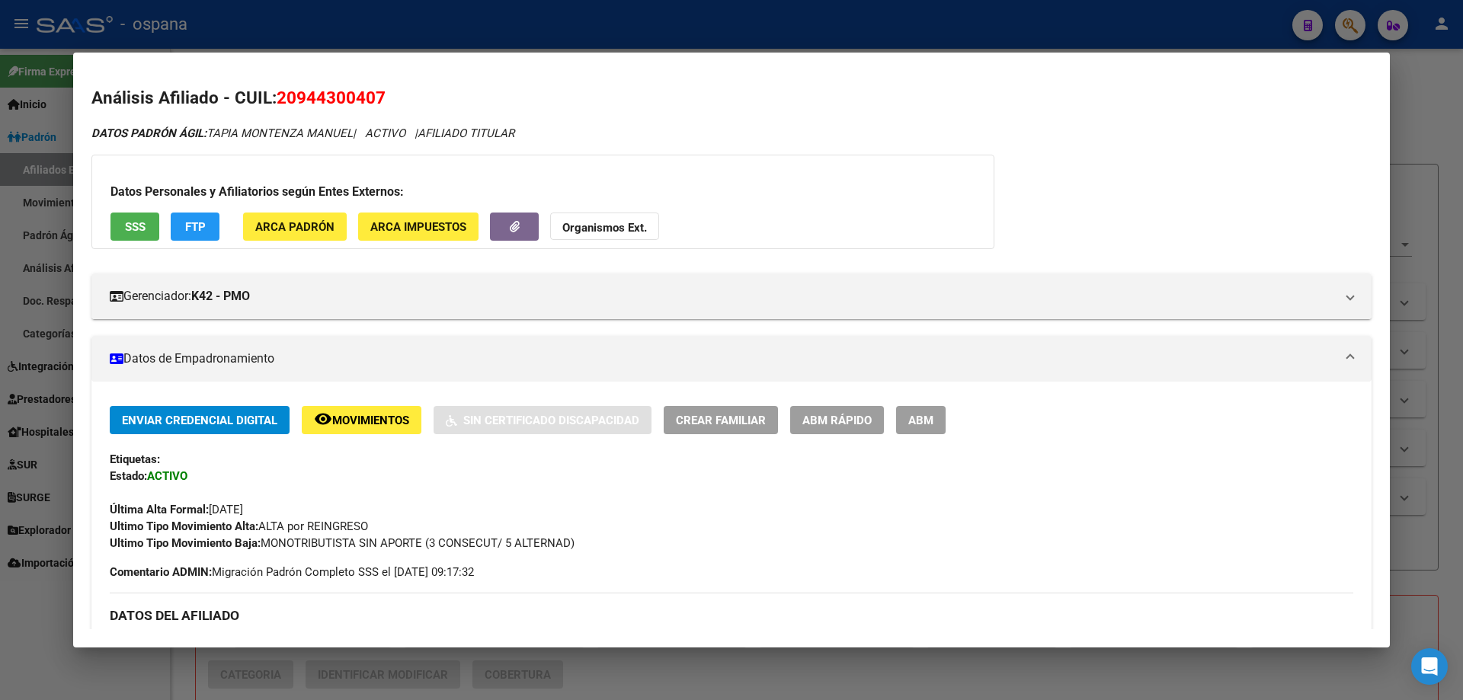
click at [6, 173] on div at bounding box center [731, 350] width 1463 height 700
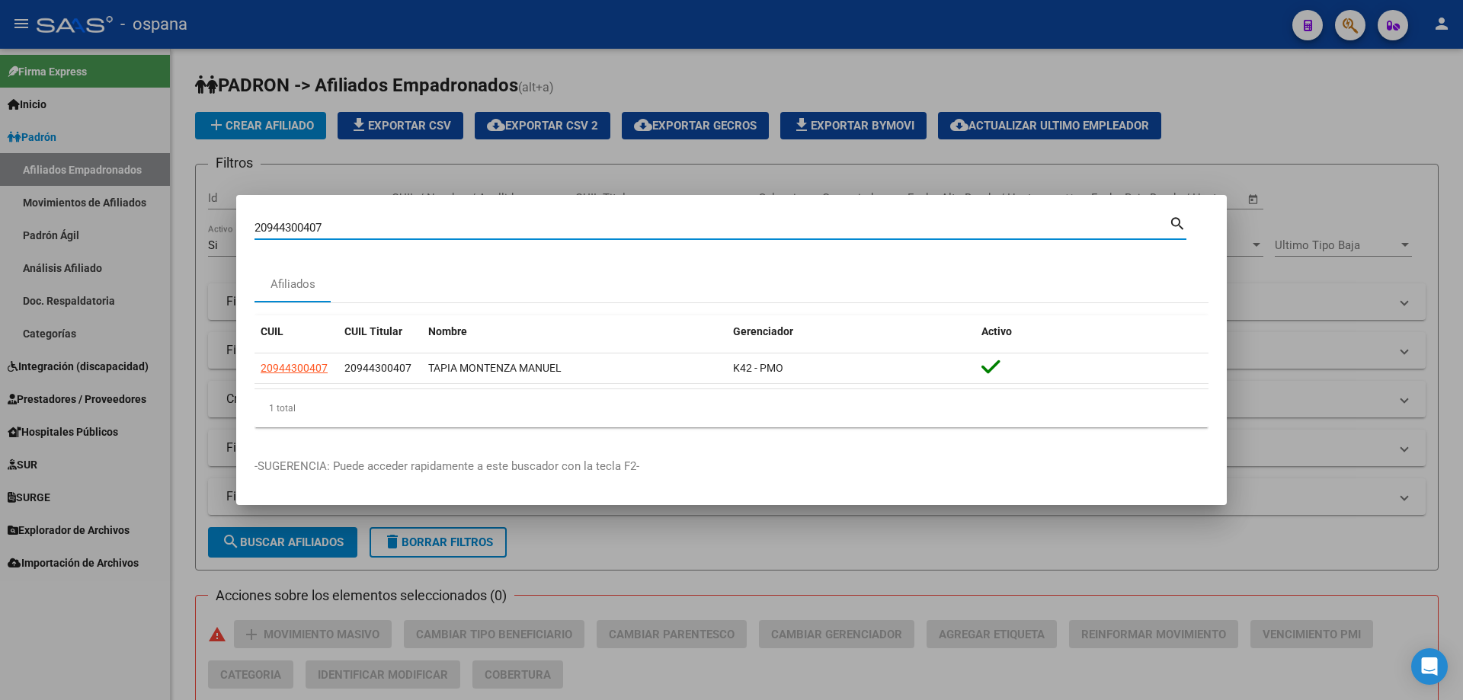
drag, startPoint x: 348, startPoint y: 232, endPoint x: 69, endPoint y: 132, distance: 296.2
click at [72, 147] on div "20944300407 Buscar (apellido, dni, cuil, nro traspaso, cuit, obra social) searc…" at bounding box center [731, 350] width 1463 height 700
type input "4271712"
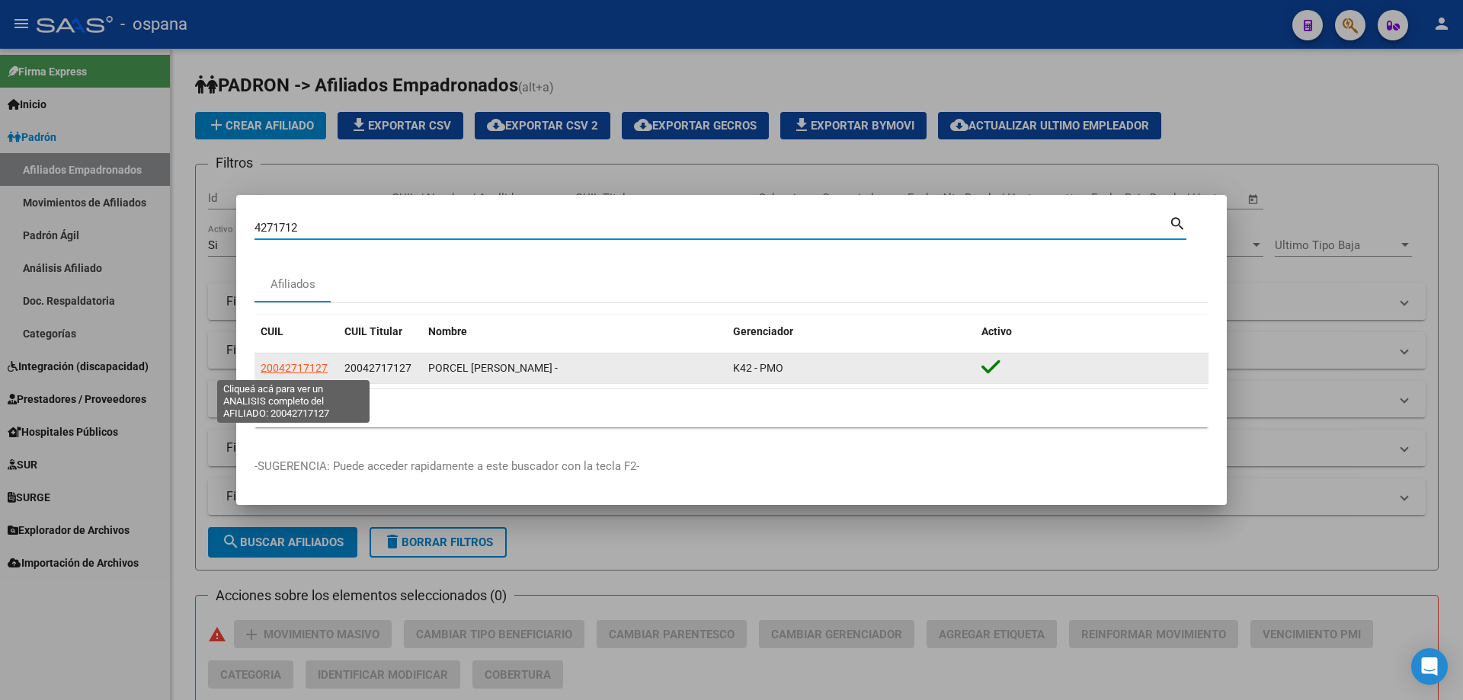
click at [288, 364] on span "20042717127" at bounding box center [294, 368] width 67 height 12
type textarea "20042717127"
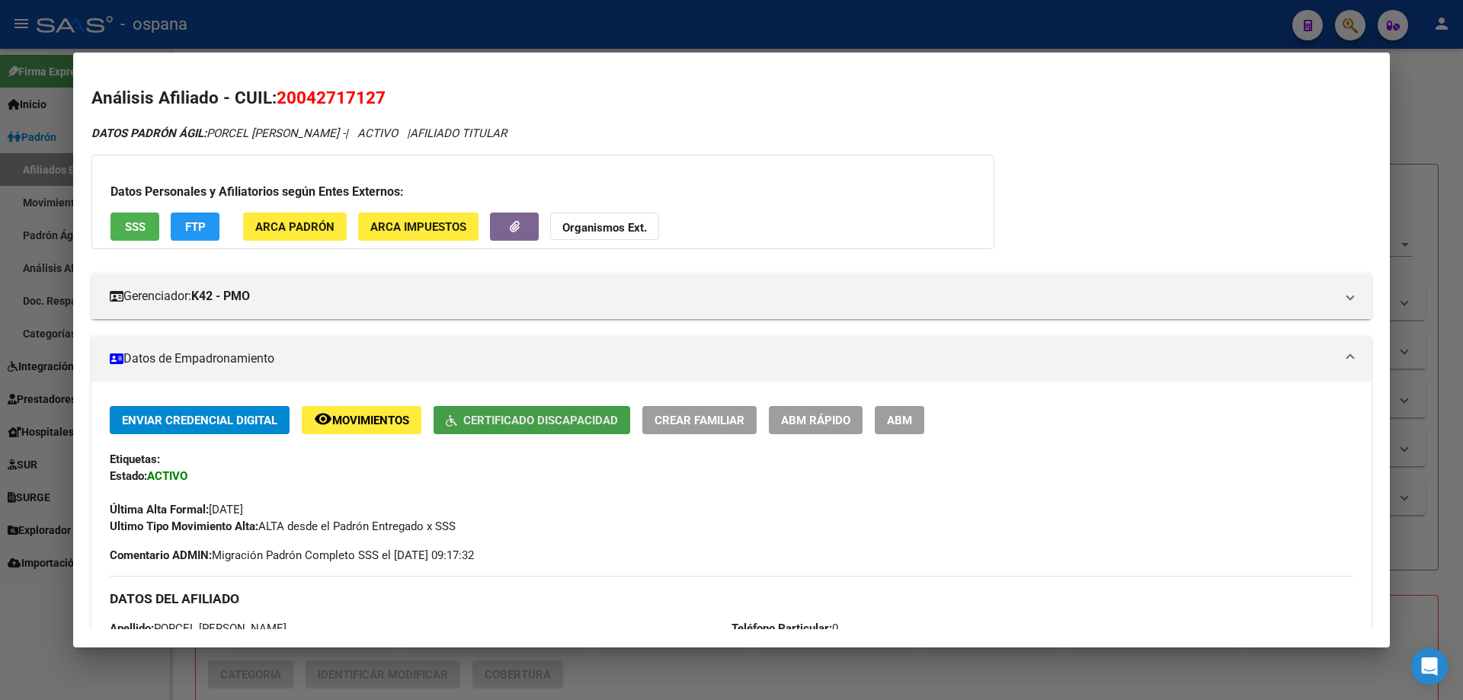
click at [497, 415] on span "Certificado Discapacidad" at bounding box center [540, 421] width 155 height 14
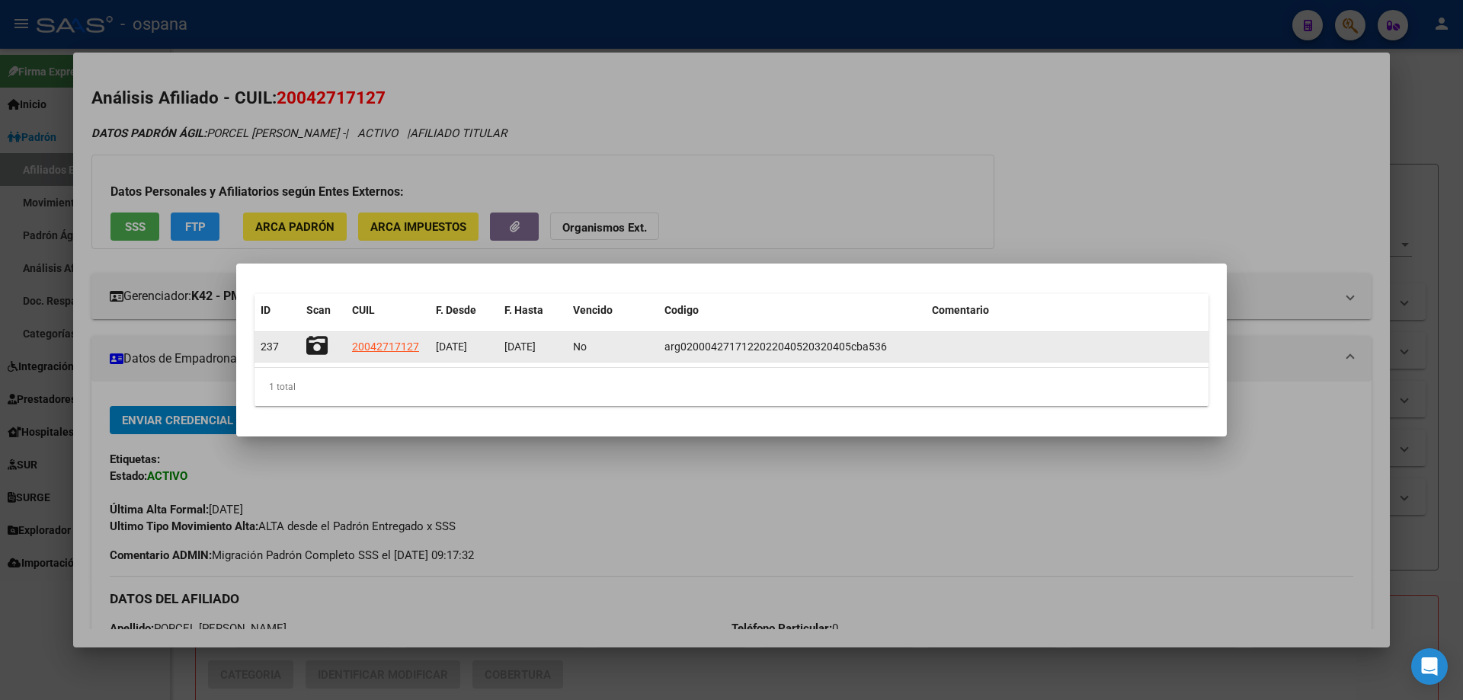
click at [317, 351] on icon at bounding box center [316, 345] width 21 height 21
